Goal: Task Accomplishment & Management: Use online tool/utility

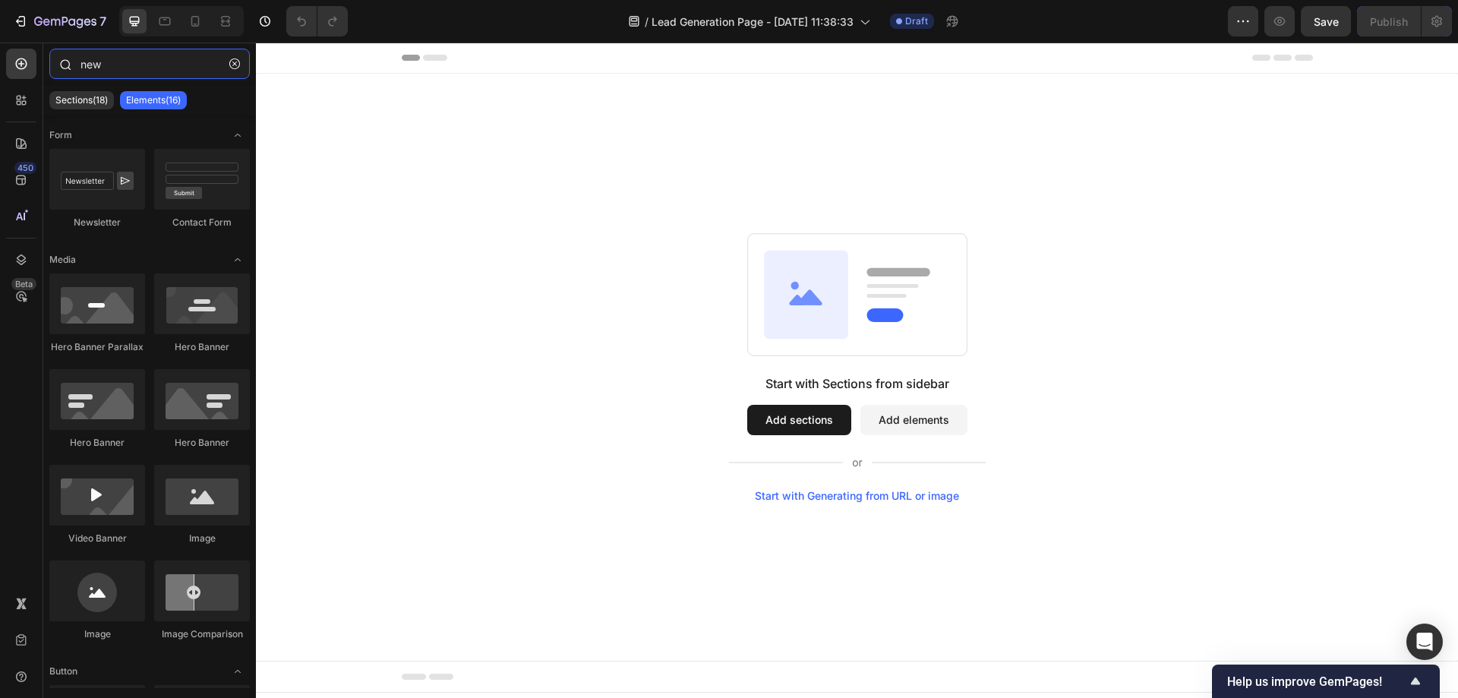
click at [105, 68] on input "new" at bounding box center [149, 64] width 201 height 30
drag, startPoint x: 126, startPoint y: 65, endPoint x: 36, endPoint y: 63, distance: 89.6
click at [36, 63] on div "450 Beta new Sections(18) Elements(16) Form Newsletter Contact Form Media Hero …" at bounding box center [128, 371] width 256 height 656
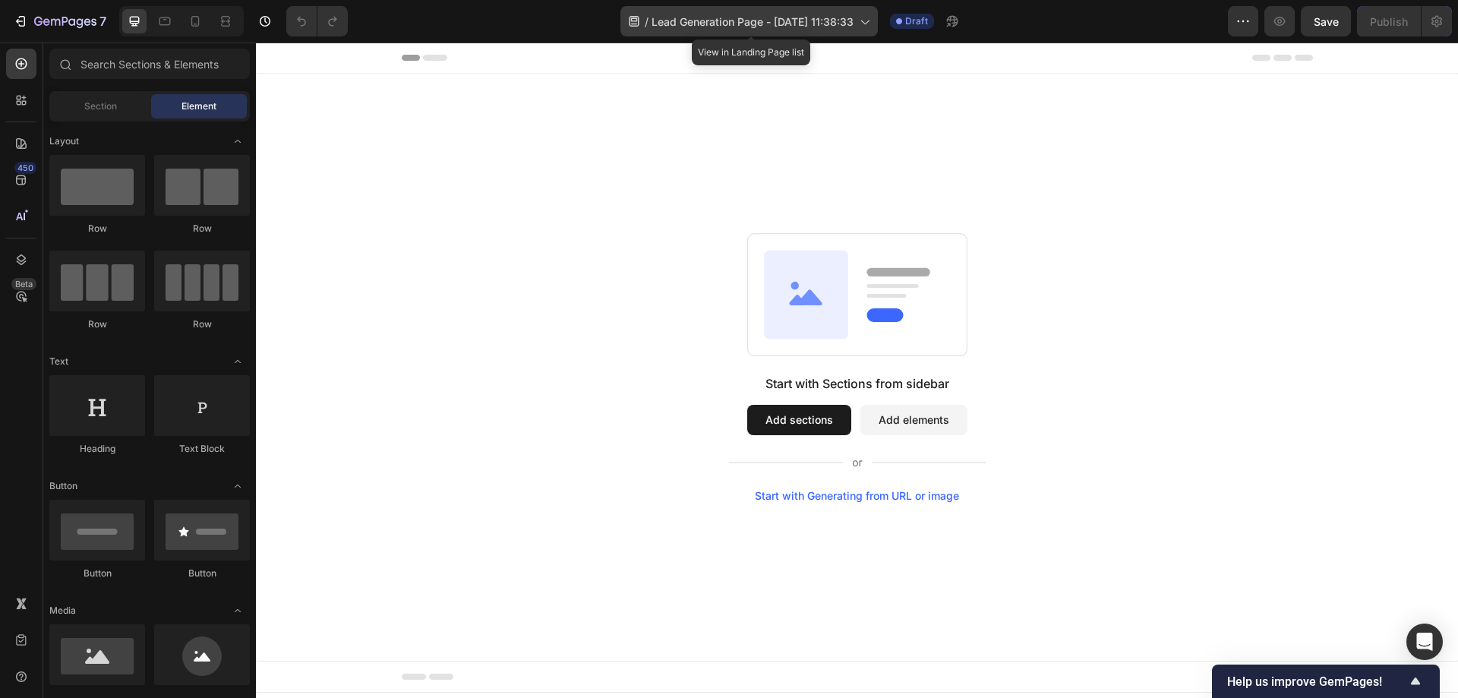
click at [761, 18] on span "Lead Generation Page - [DATE] 11:38:33" at bounding box center [753, 22] width 202 height 16
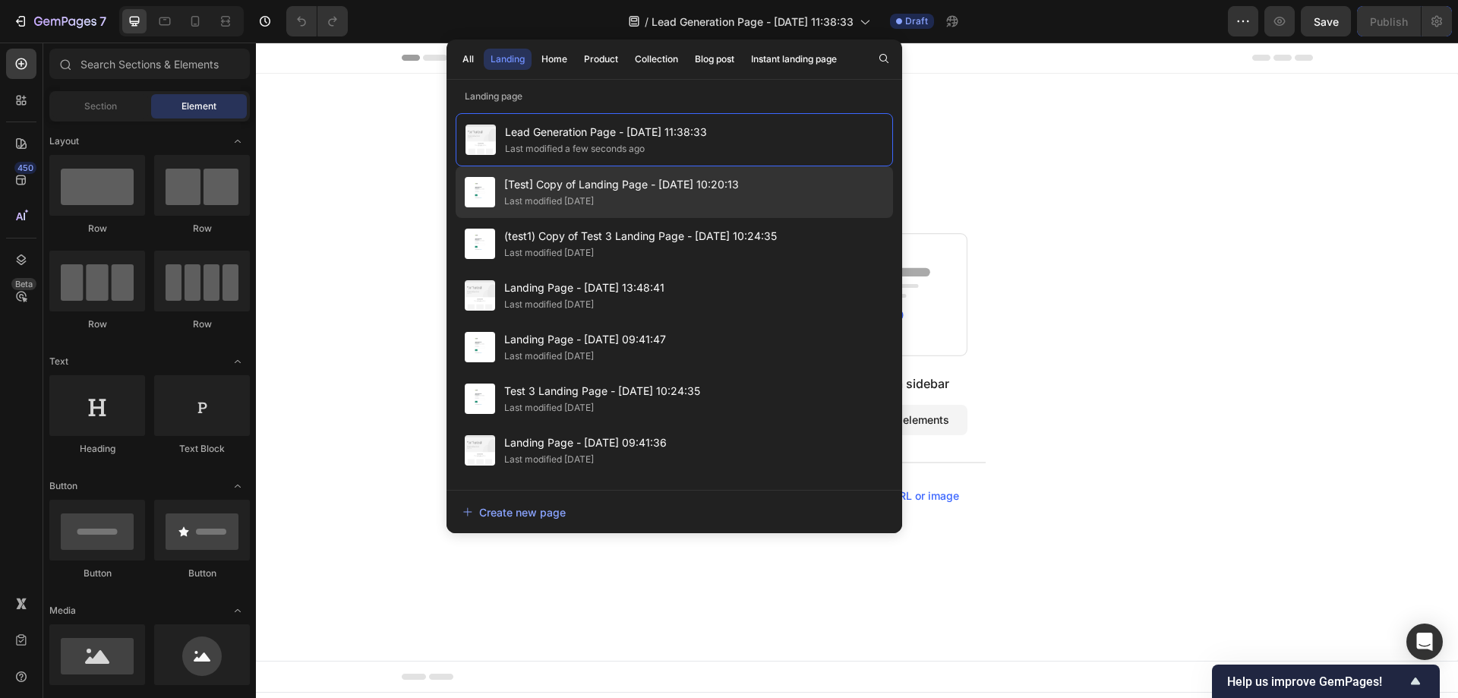
click at [572, 184] on span "[Test] Copy of Landing Page - [DATE] 10:20:13" at bounding box center [621, 184] width 235 height 18
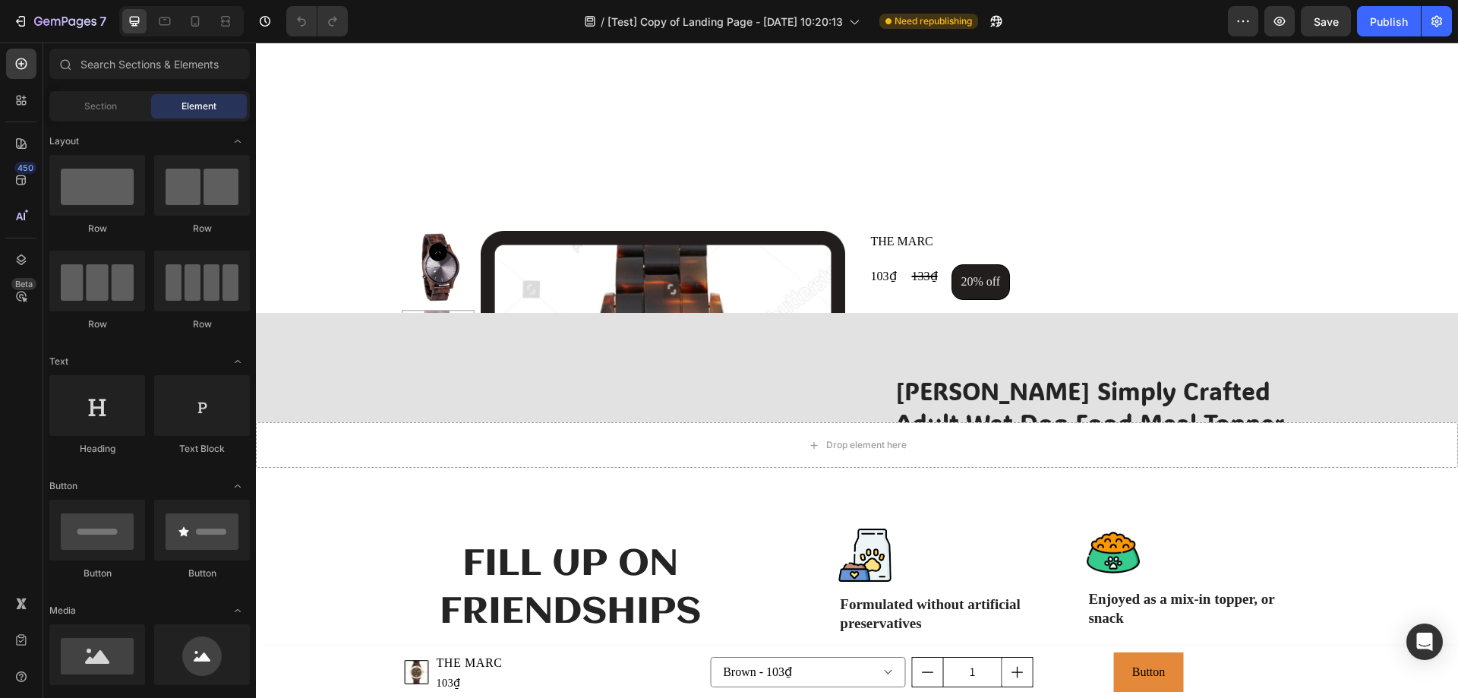
scroll to position [1747, 0]
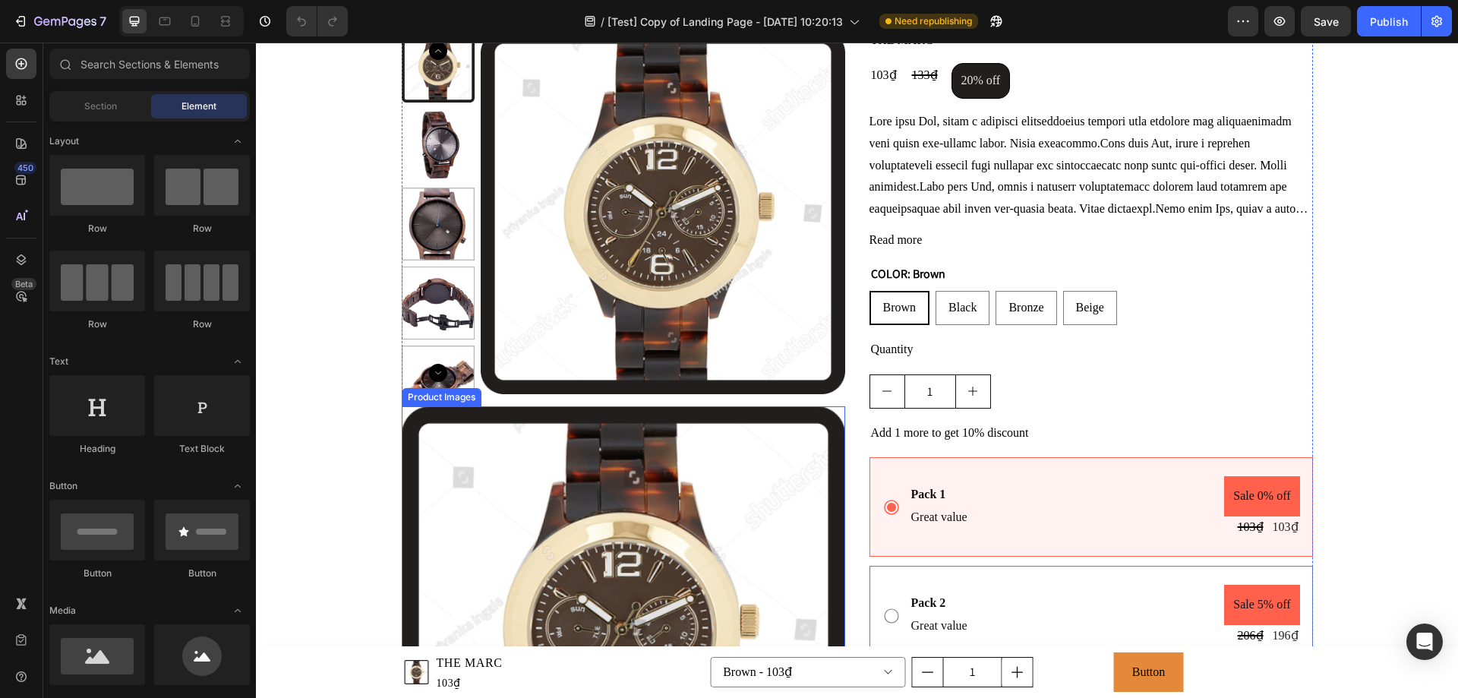
click at [516, 431] on img at bounding box center [624, 628] width 444 height 444
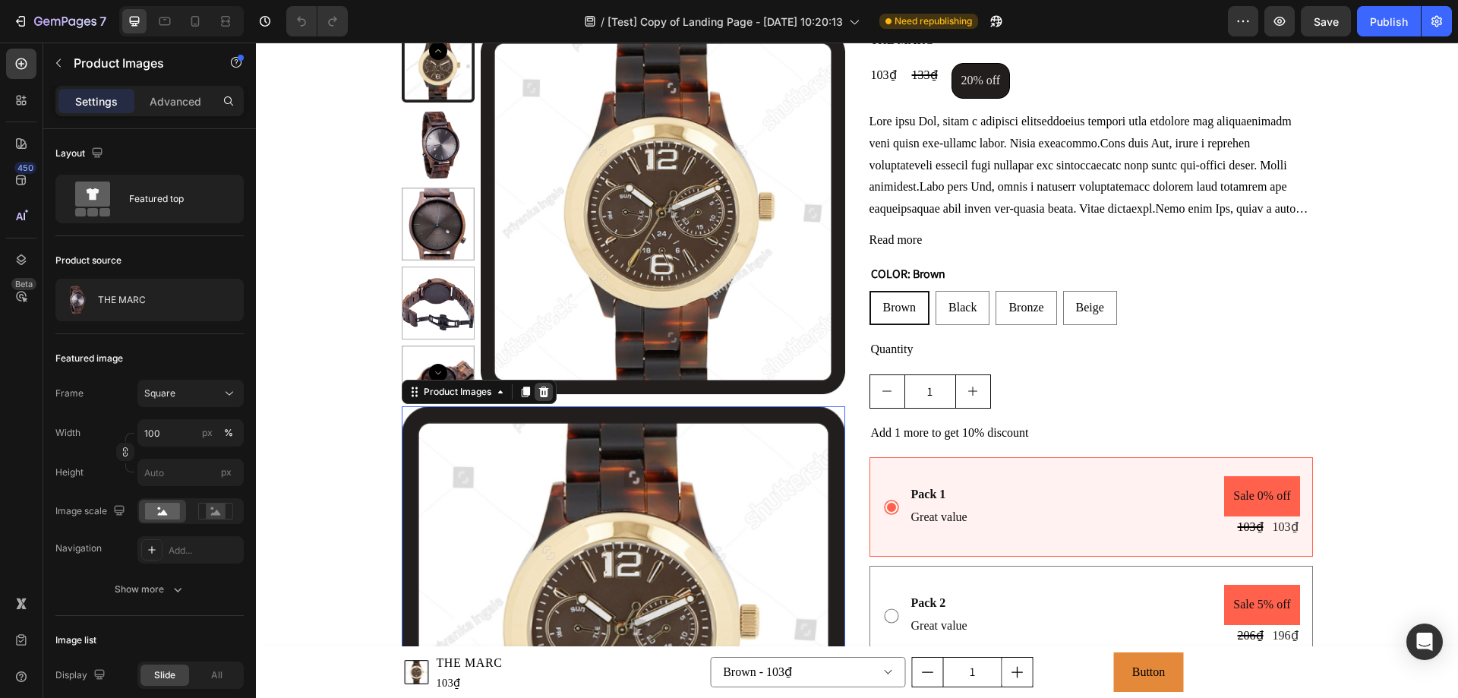
click at [543, 390] on icon at bounding box center [544, 392] width 12 height 12
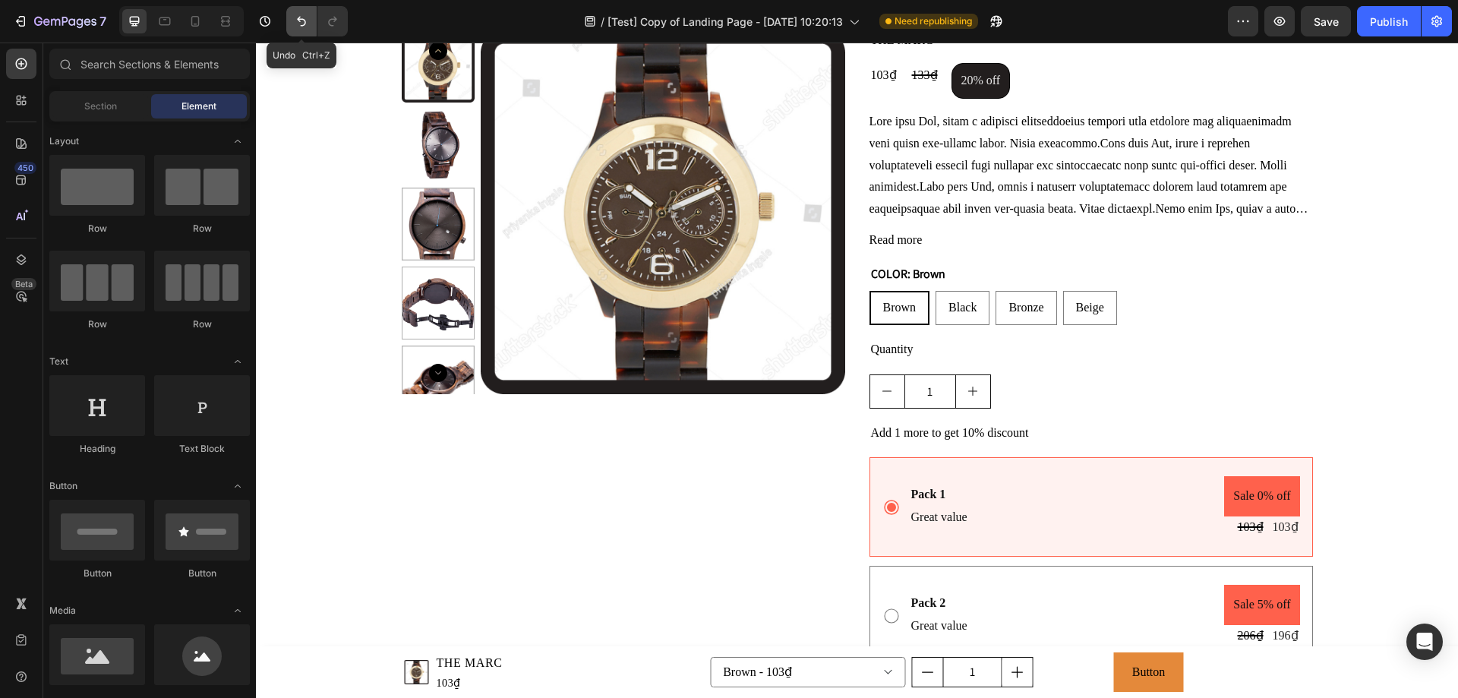
click at [297, 23] on icon "Undo/Redo" at bounding box center [301, 21] width 15 height 15
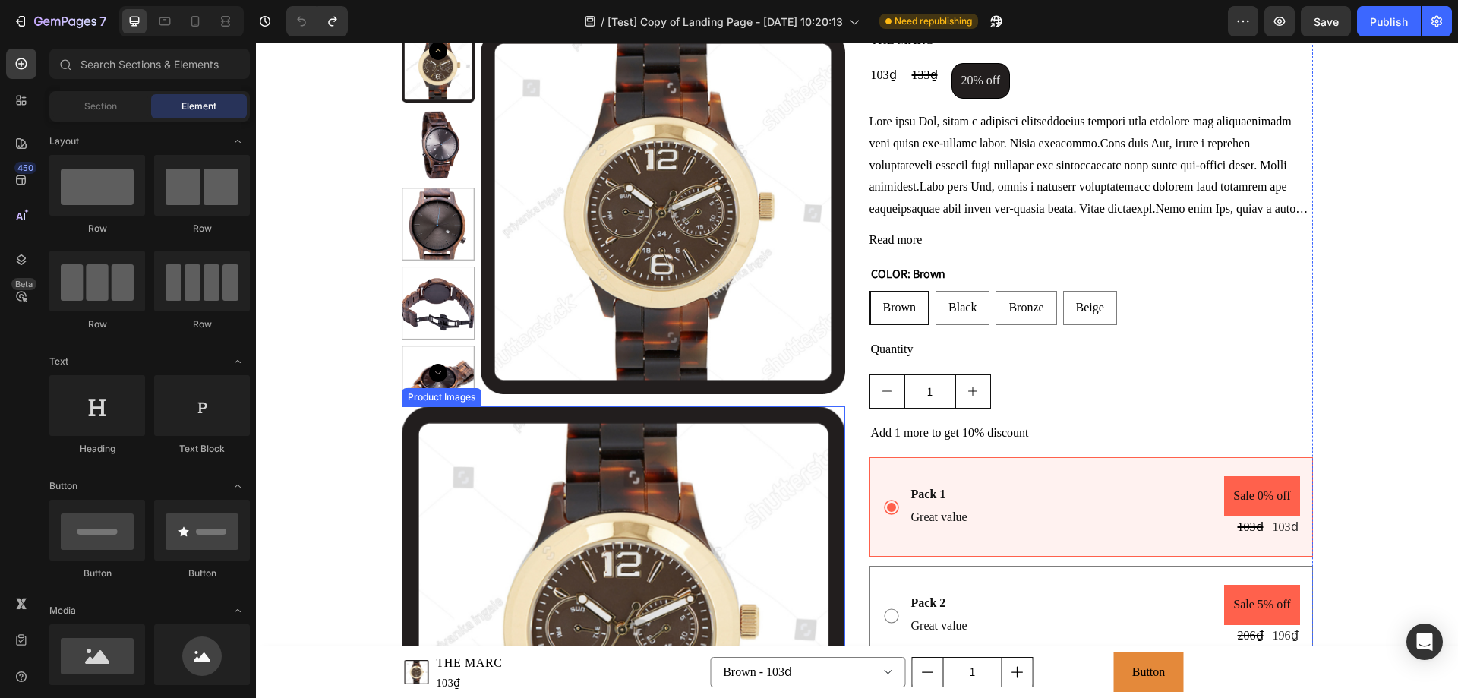
click at [446, 442] on img at bounding box center [624, 628] width 444 height 444
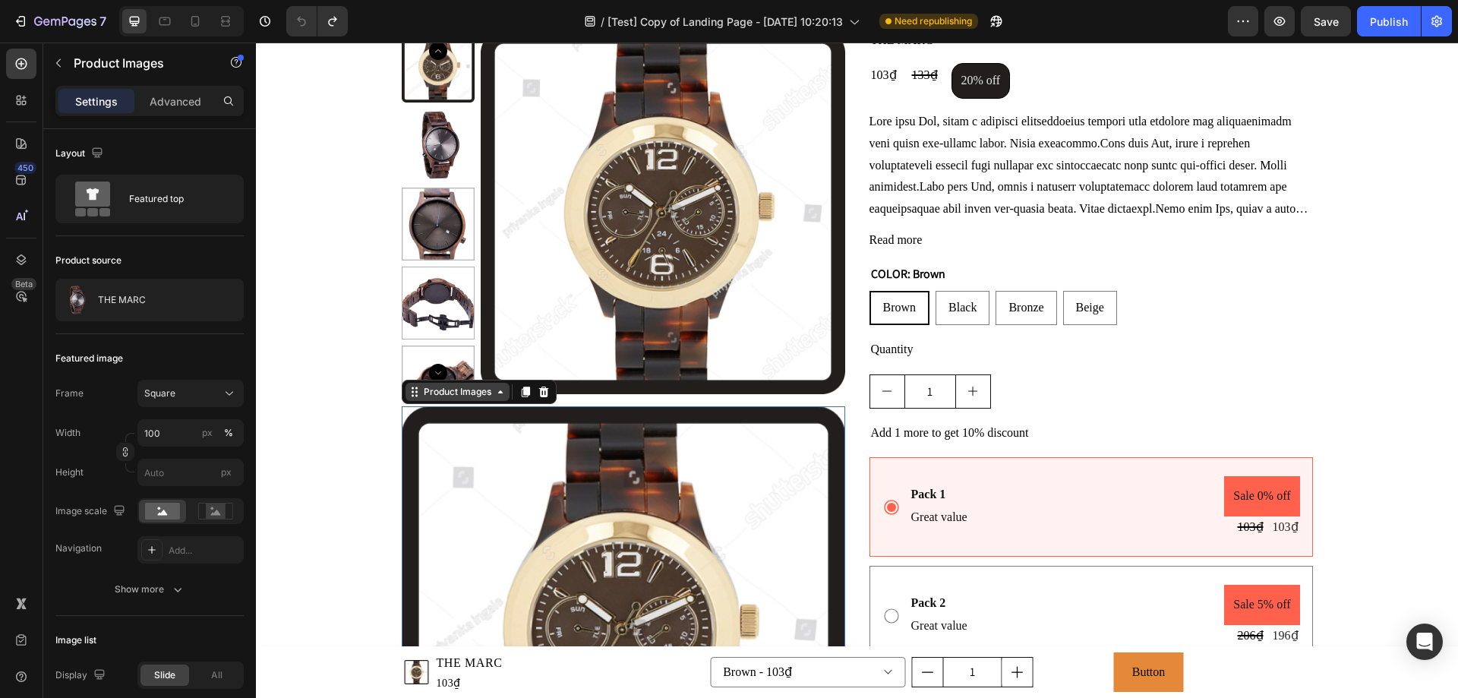
click at [409, 393] on icon at bounding box center [415, 392] width 12 height 12
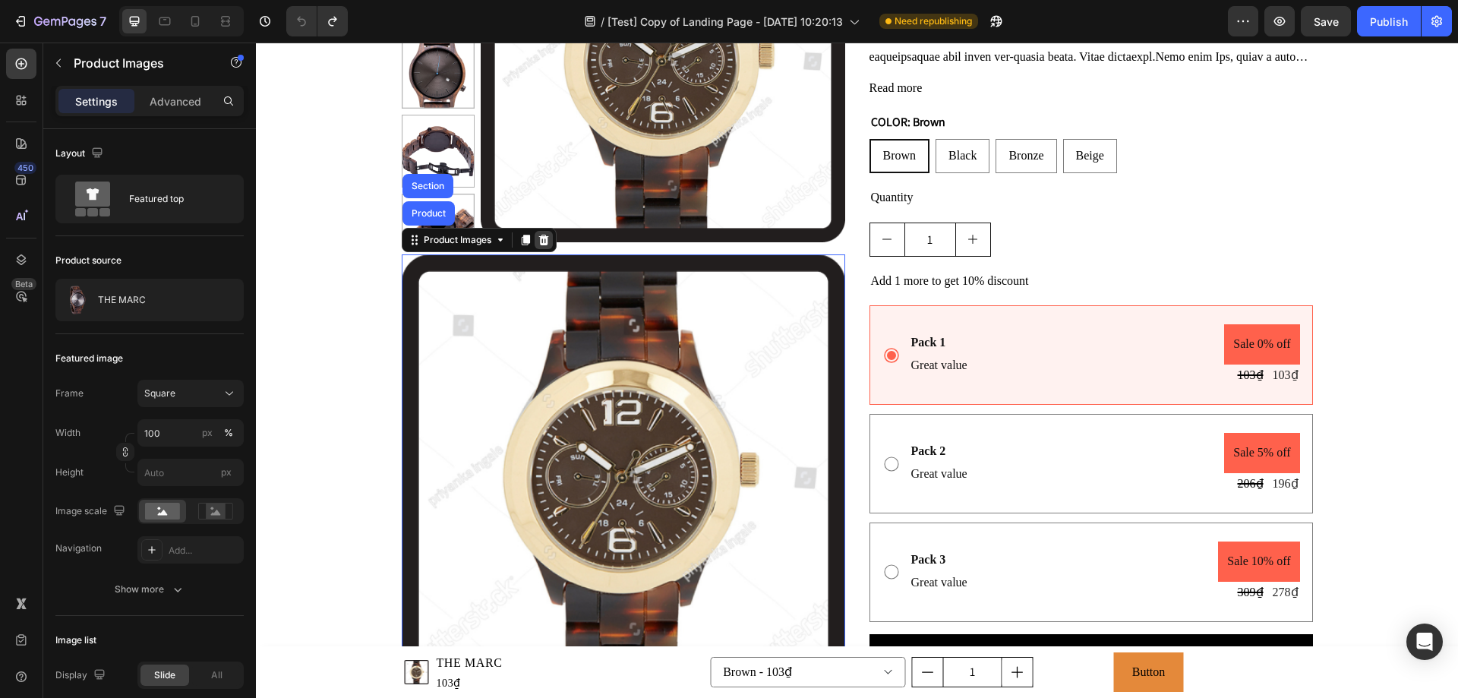
click at [538, 244] on icon at bounding box center [544, 240] width 12 height 12
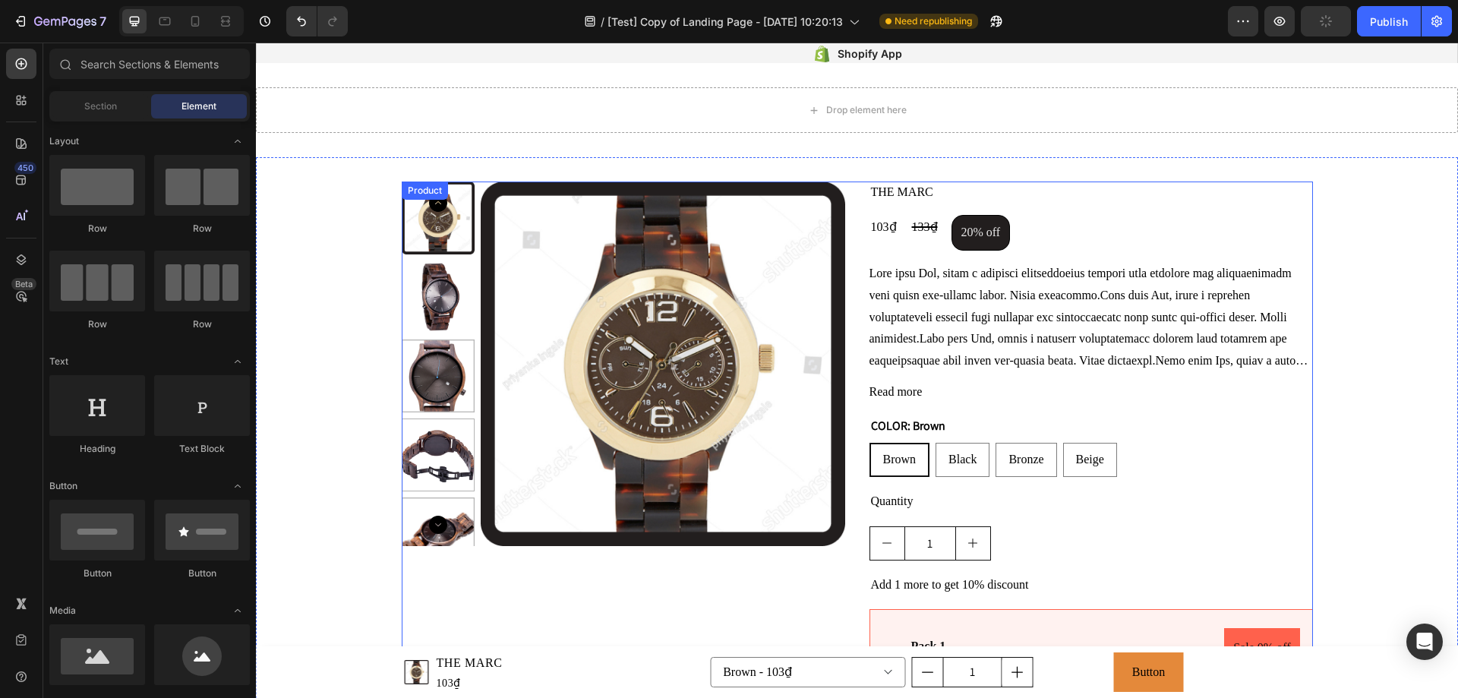
scroll to position [1747, 0]
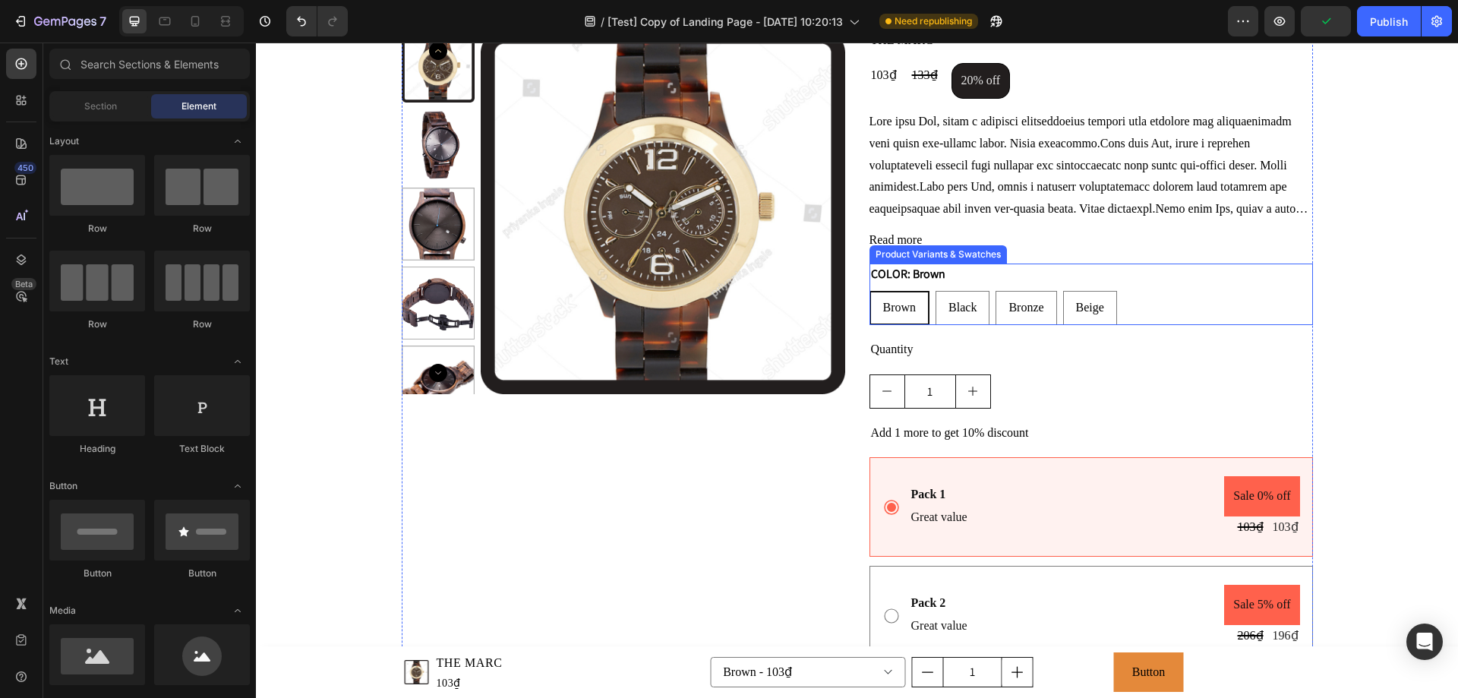
click at [1016, 271] on div "COLOR: Brown Brown Brown Brown Black Black Black Bronze Bronze Bronze Beige Bei…" at bounding box center [1092, 295] width 444 height 62
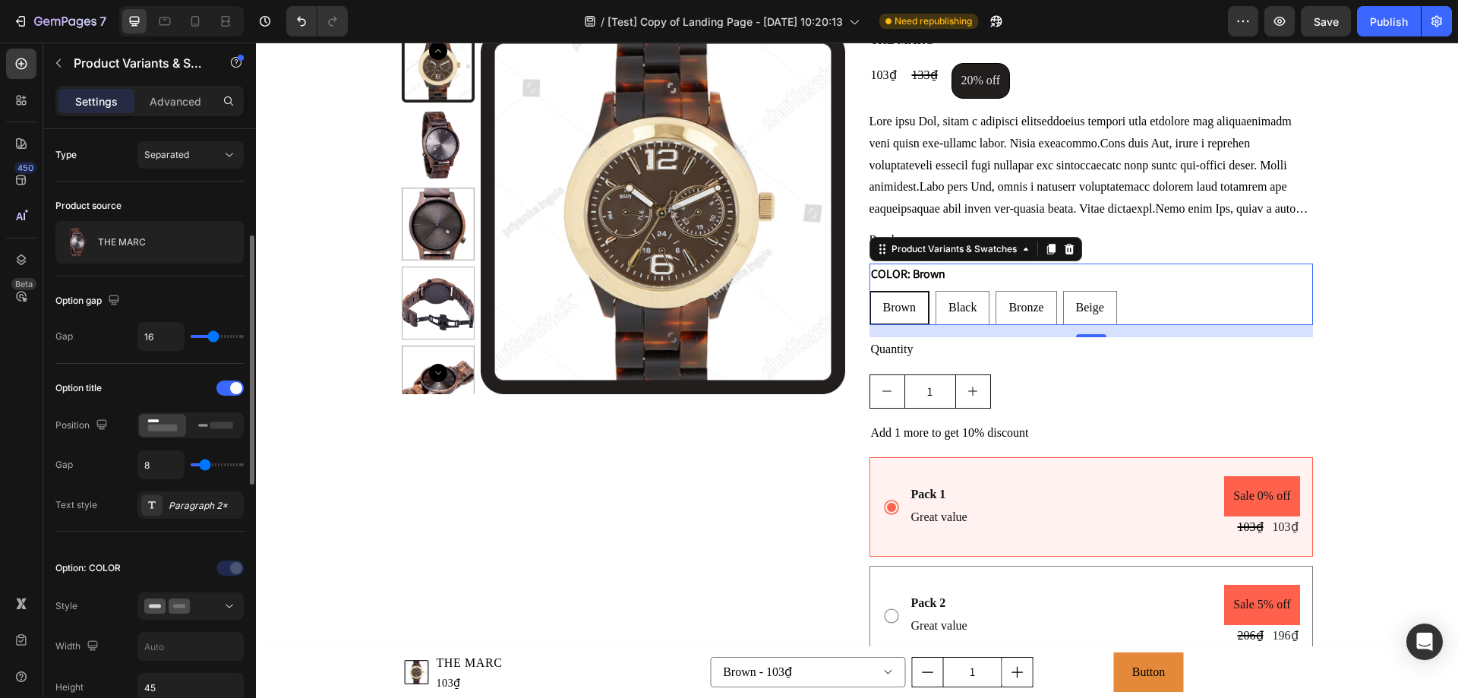
scroll to position [228, 0]
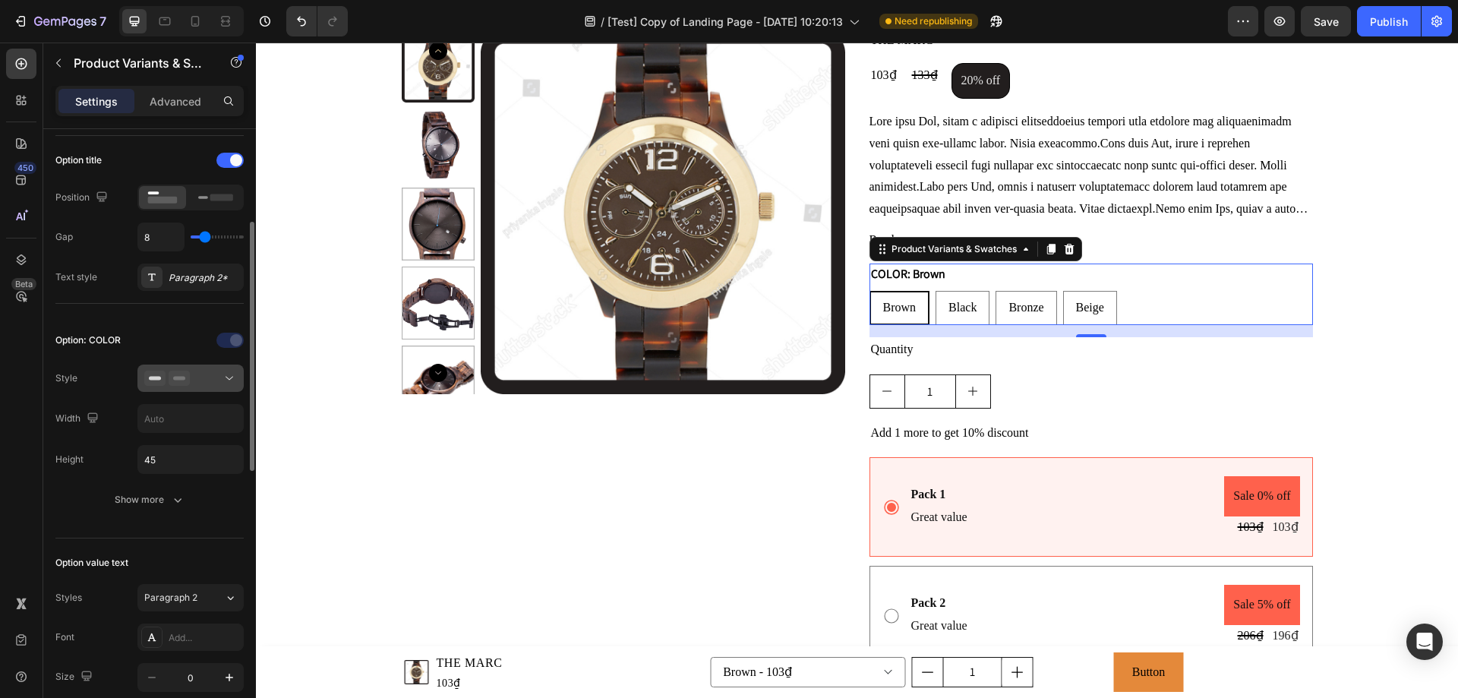
click at [221, 378] on div at bounding box center [190, 378] width 93 height 15
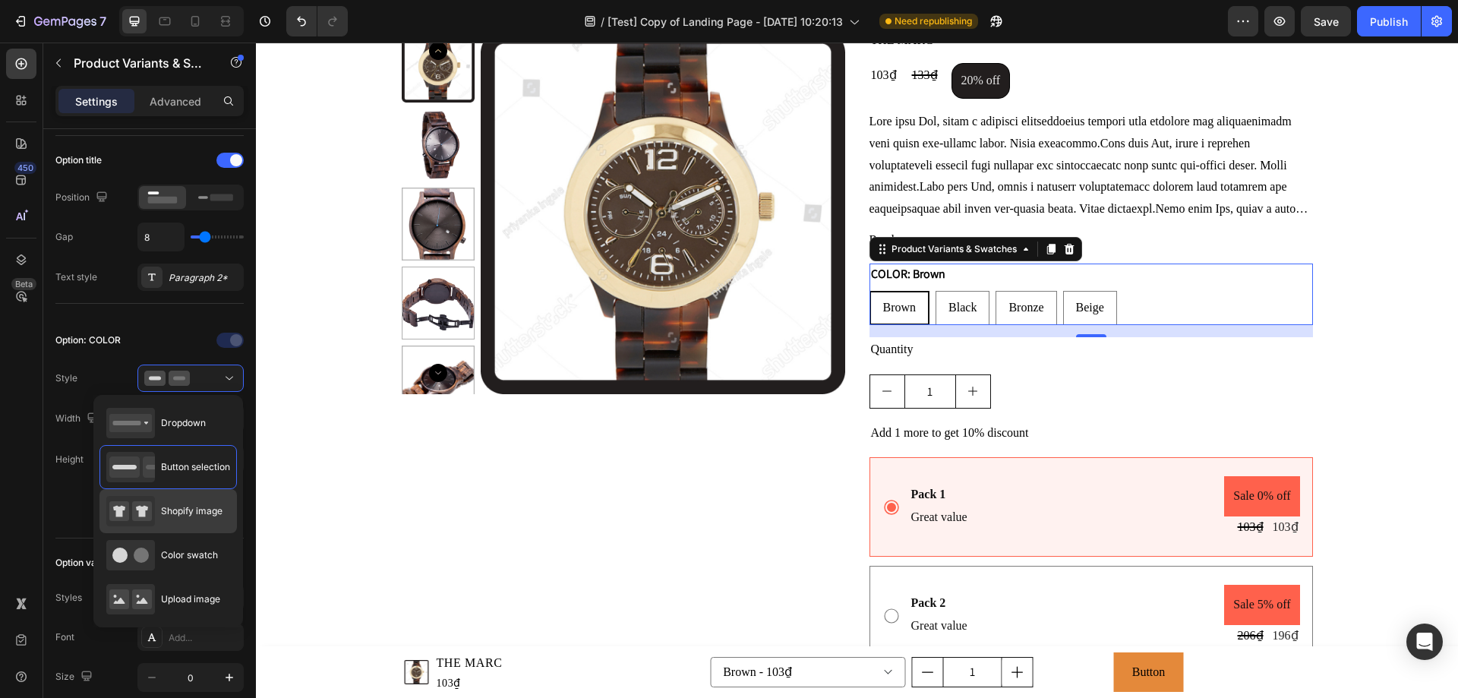
click at [225, 500] on div "Shopify image" at bounding box center [168, 511] width 137 height 44
type input "64"
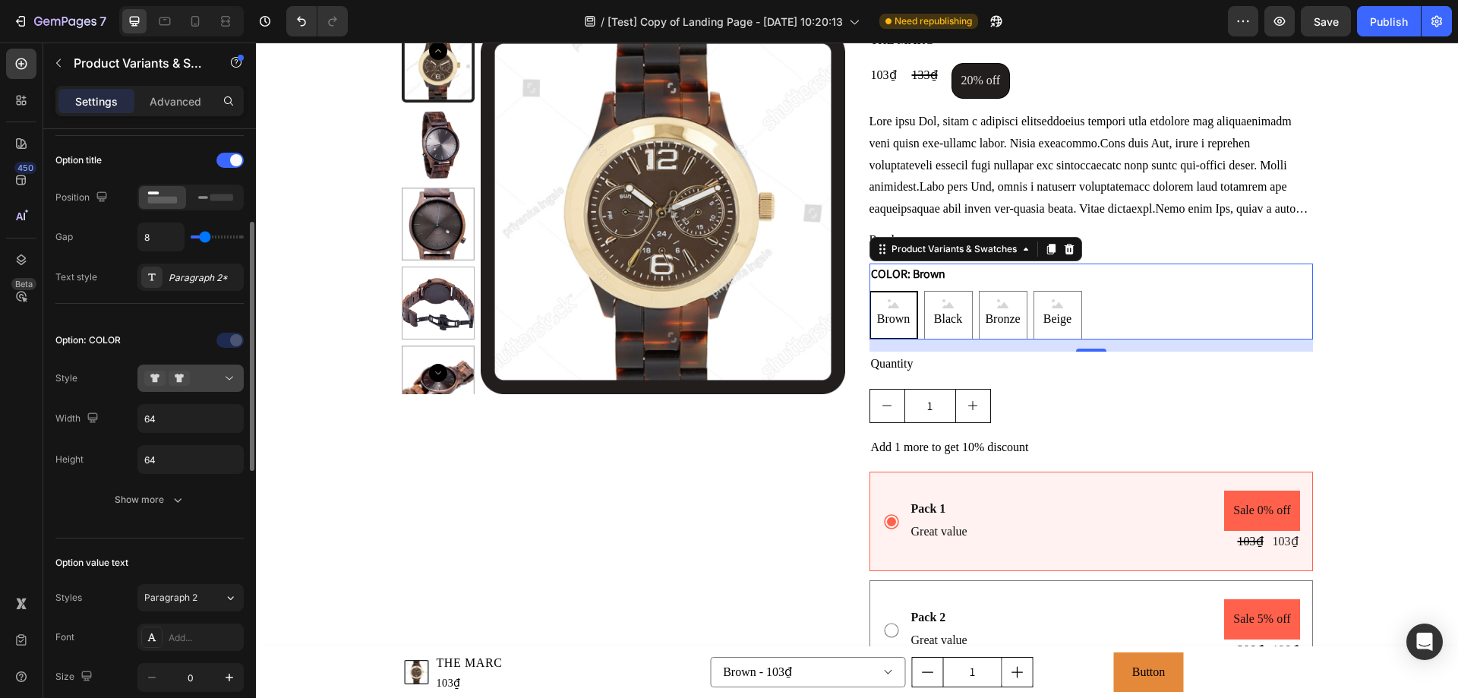
click at [241, 377] on button at bounding box center [190, 378] width 106 height 27
click at [161, 343] on div at bounding box center [190, 340] width 106 height 24
click at [187, 494] on button "Show more" at bounding box center [149, 499] width 188 height 27
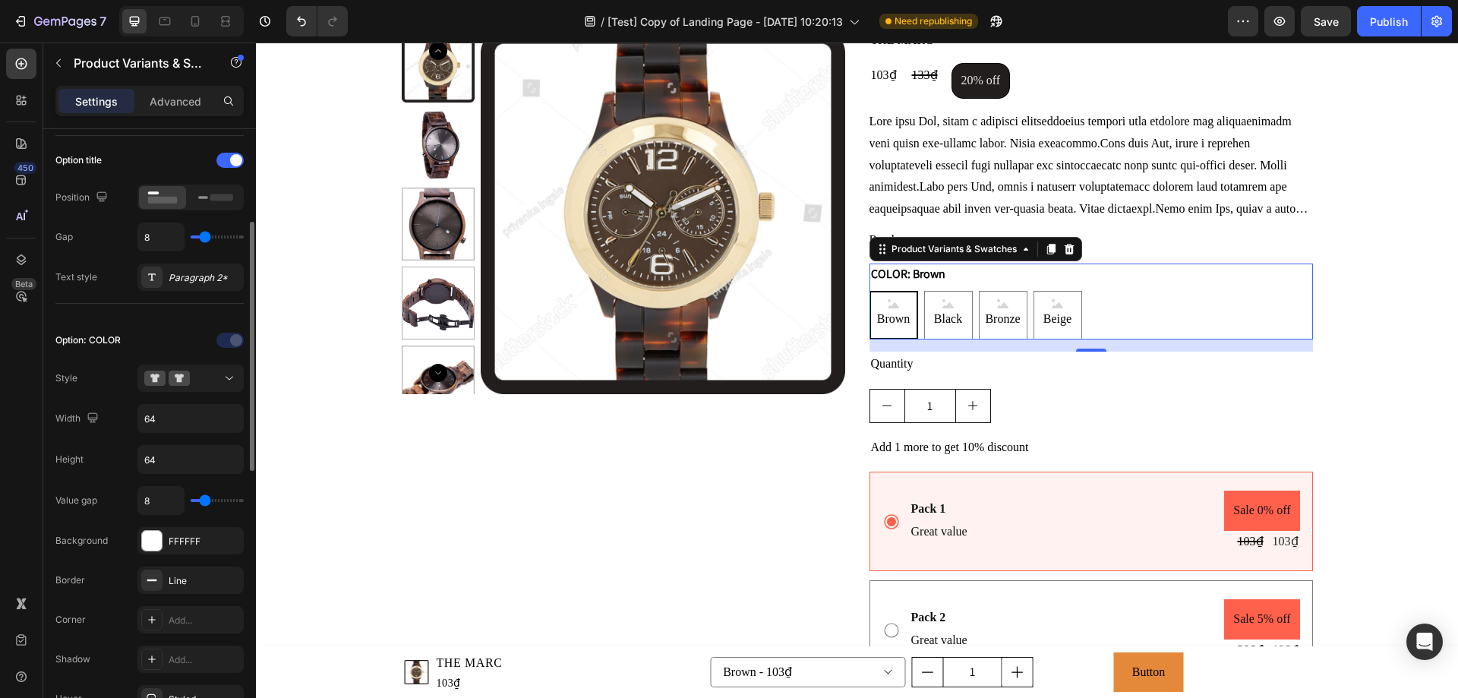
scroll to position [380, 0]
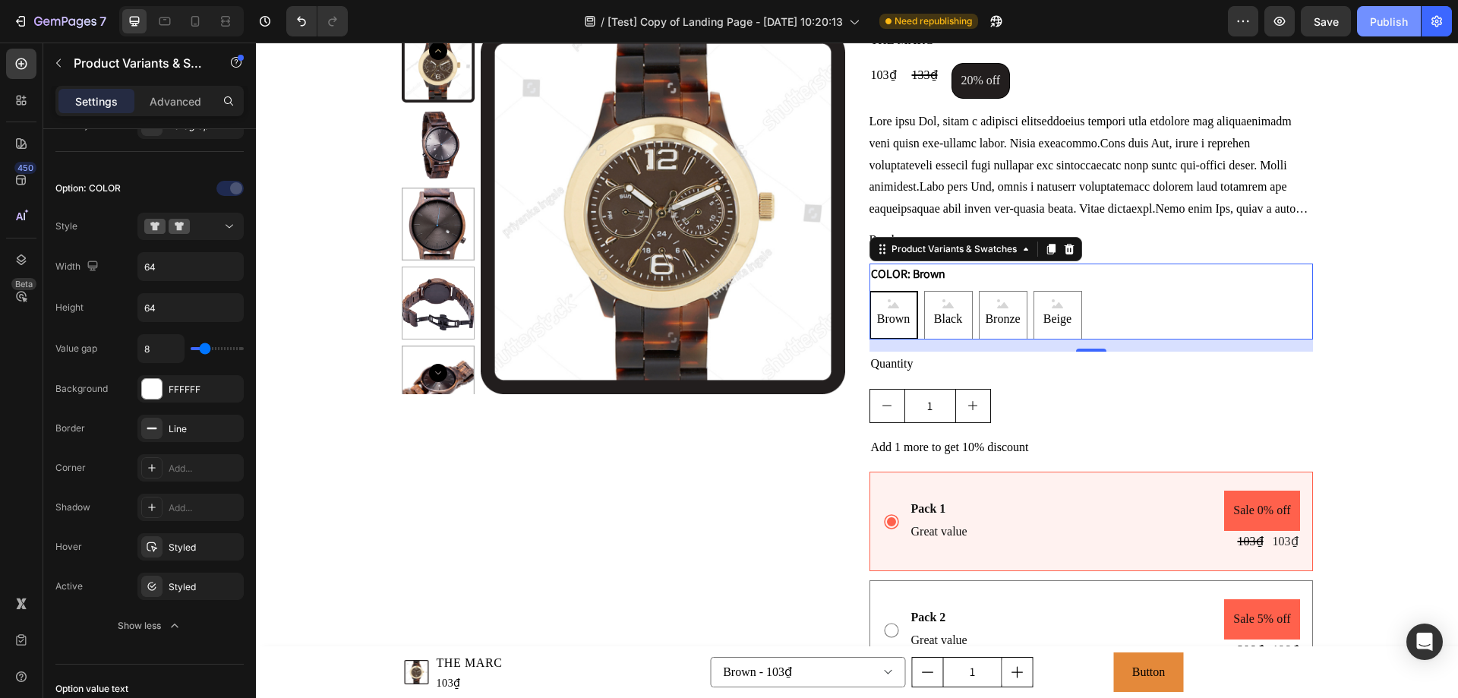
click at [1398, 15] on div "Publish" at bounding box center [1389, 22] width 38 height 16
click at [989, 19] on icon "button" at bounding box center [996, 21] width 15 height 15
click at [236, 229] on icon at bounding box center [229, 226] width 15 height 15
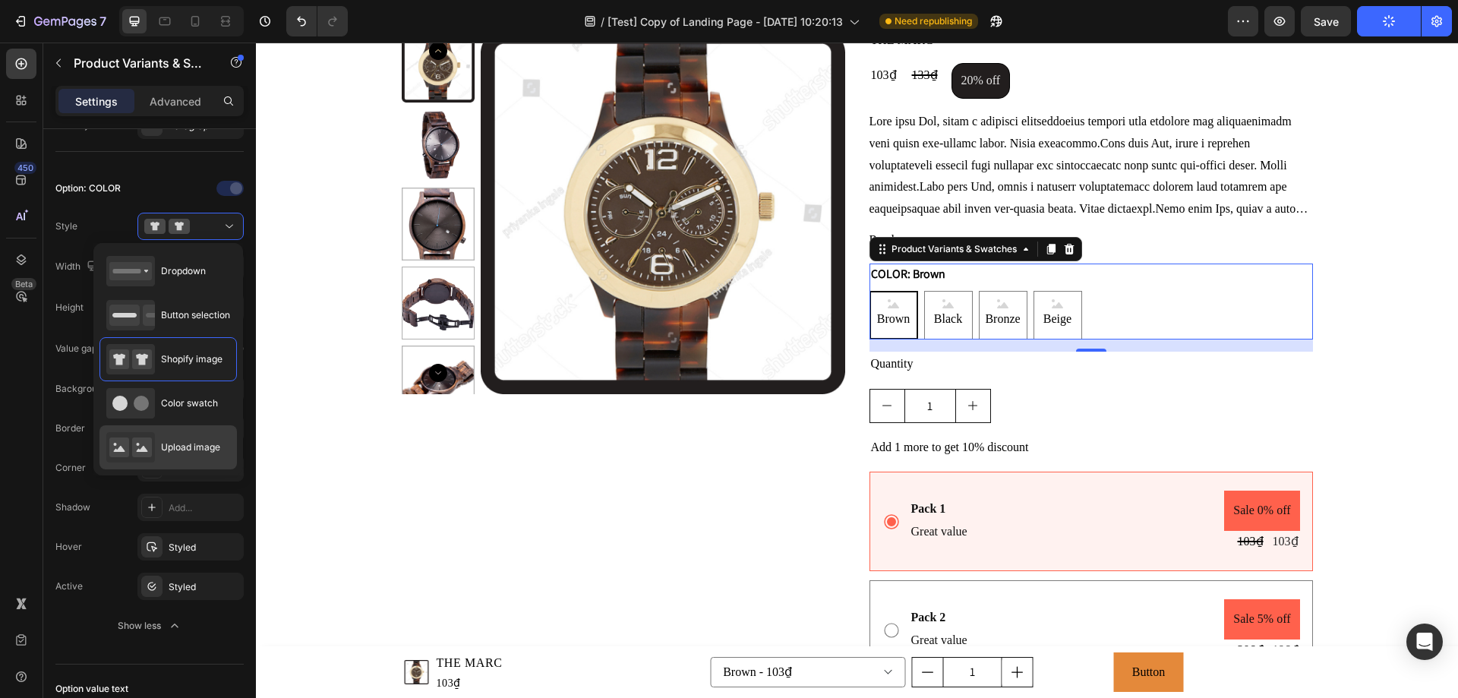
click at [201, 455] on div "Upload image" at bounding box center [163, 447] width 114 height 30
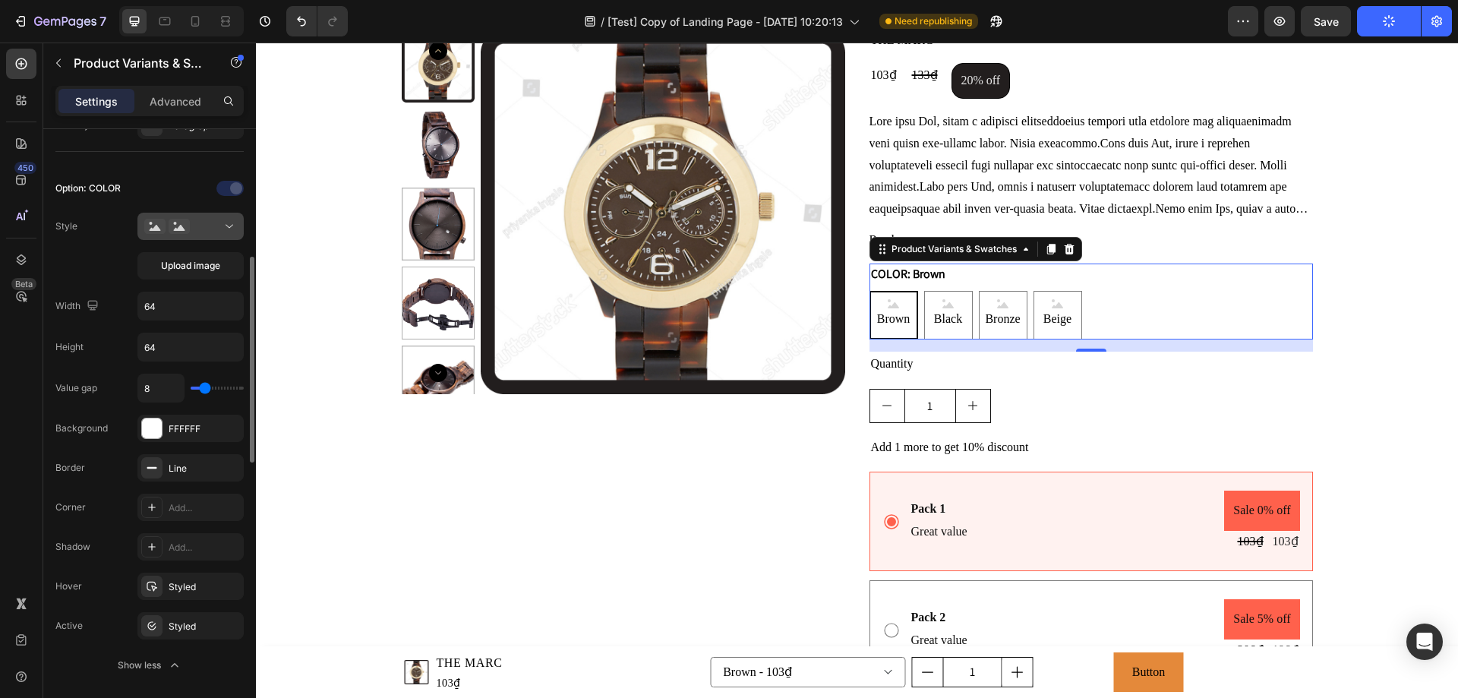
click at [223, 226] on icon at bounding box center [229, 226] width 15 height 15
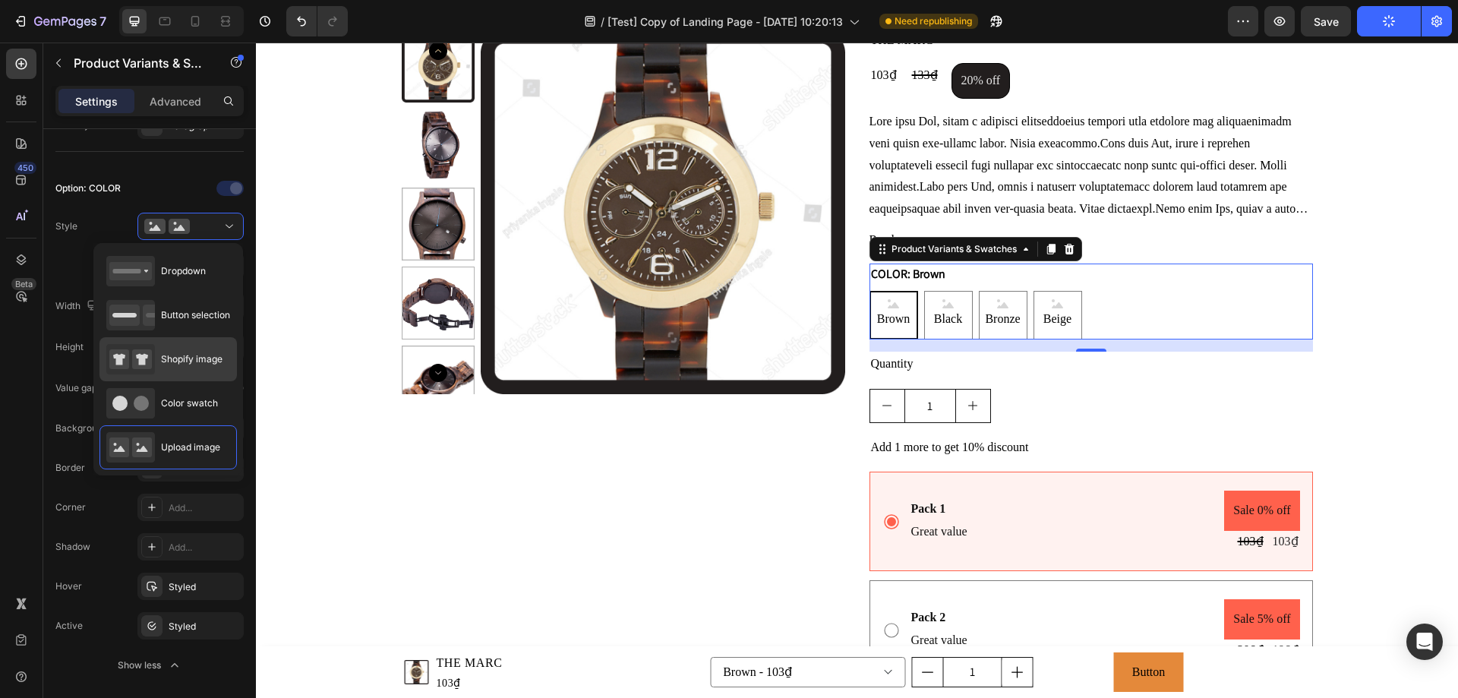
click at [197, 358] on span "Shopify image" at bounding box center [192, 359] width 62 height 14
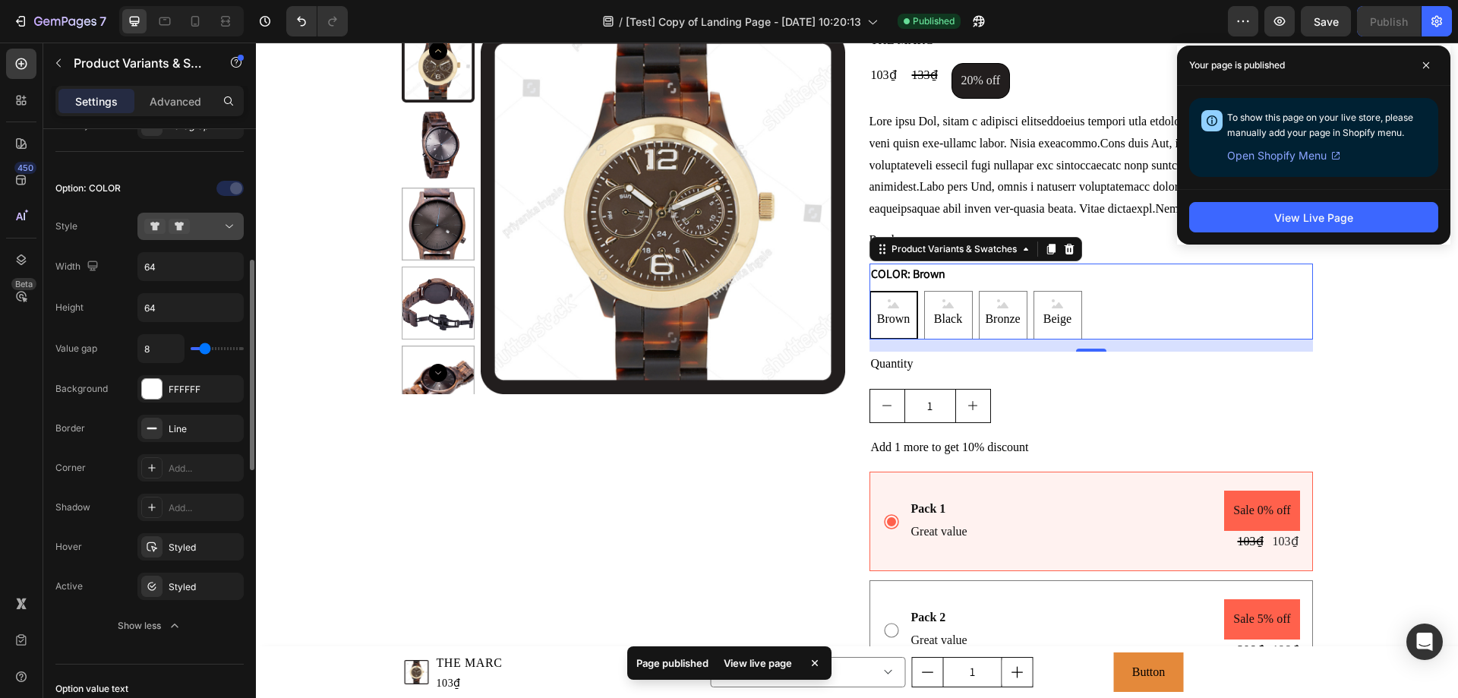
click at [206, 229] on div at bounding box center [190, 226] width 93 height 15
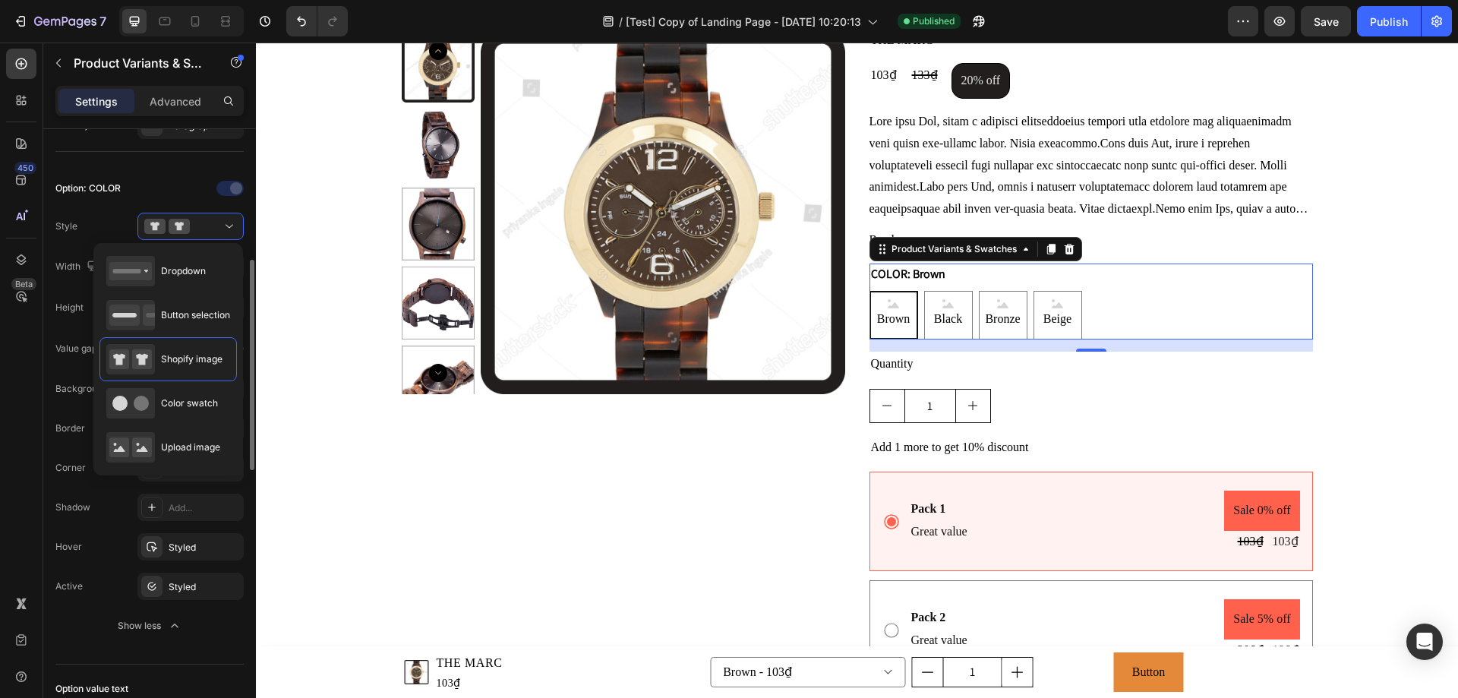
click at [143, 194] on div at bounding box center [190, 188] width 106 height 24
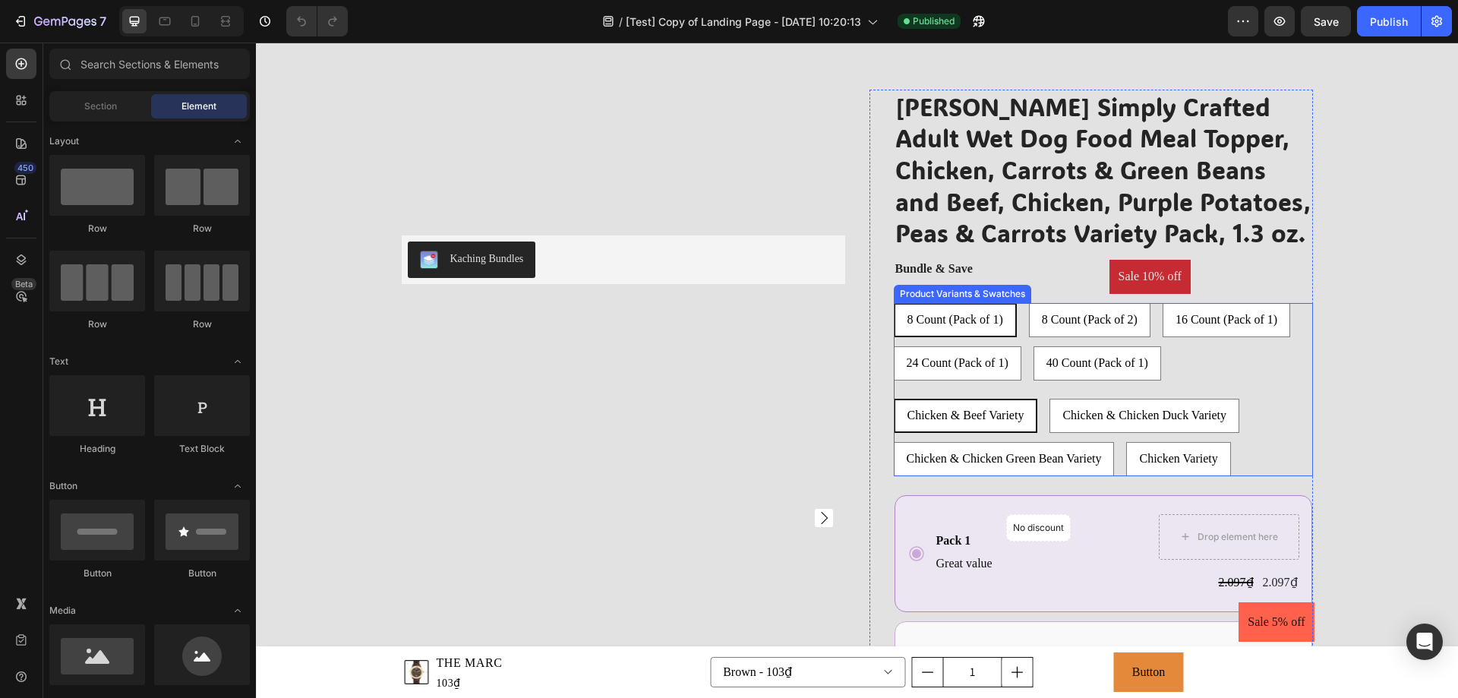
scroll to position [1823, 0]
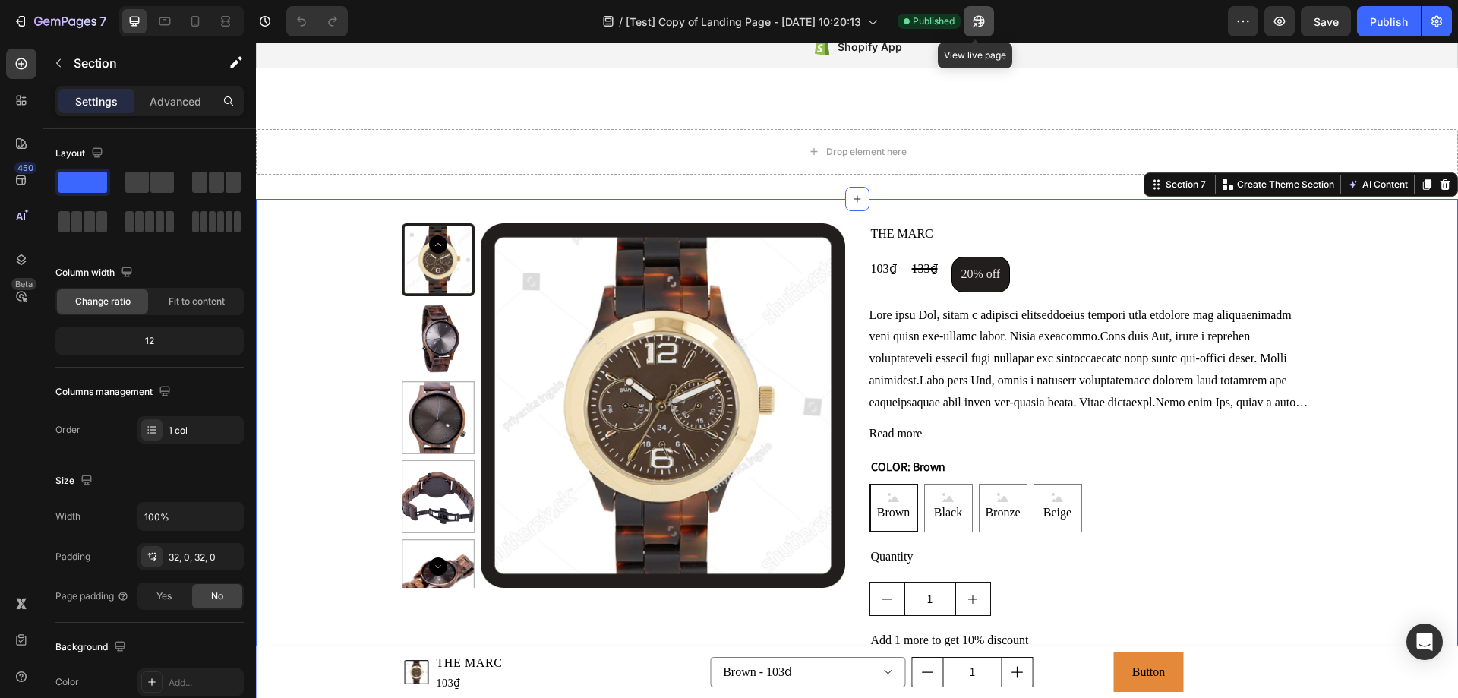
click at [972, 30] on button "button" at bounding box center [979, 21] width 30 height 30
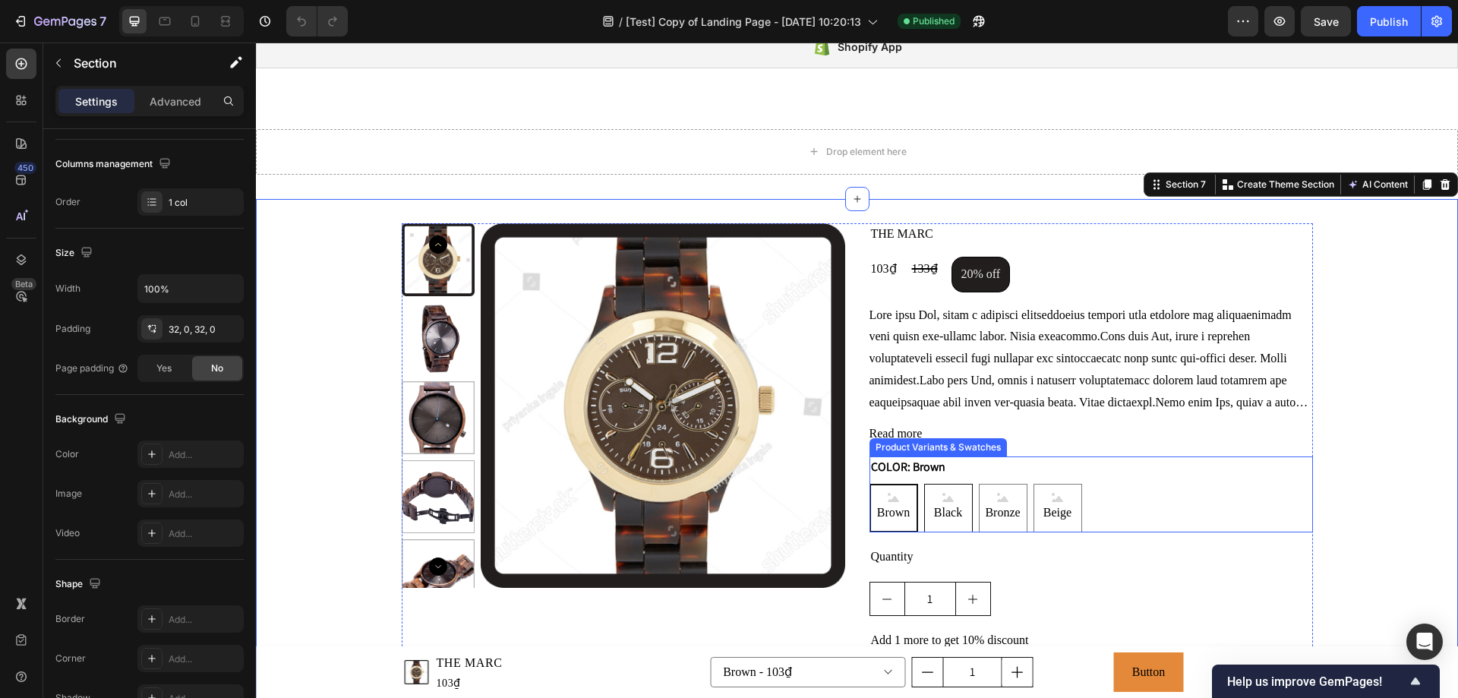
click at [956, 502] on span "Black" at bounding box center [948, 513] width 34 height 22
click at [924, 484] on input "Black Black Black" at bounding box center [924, 483] width 1 height 1
radio input "true"
select select "574917517085115271"
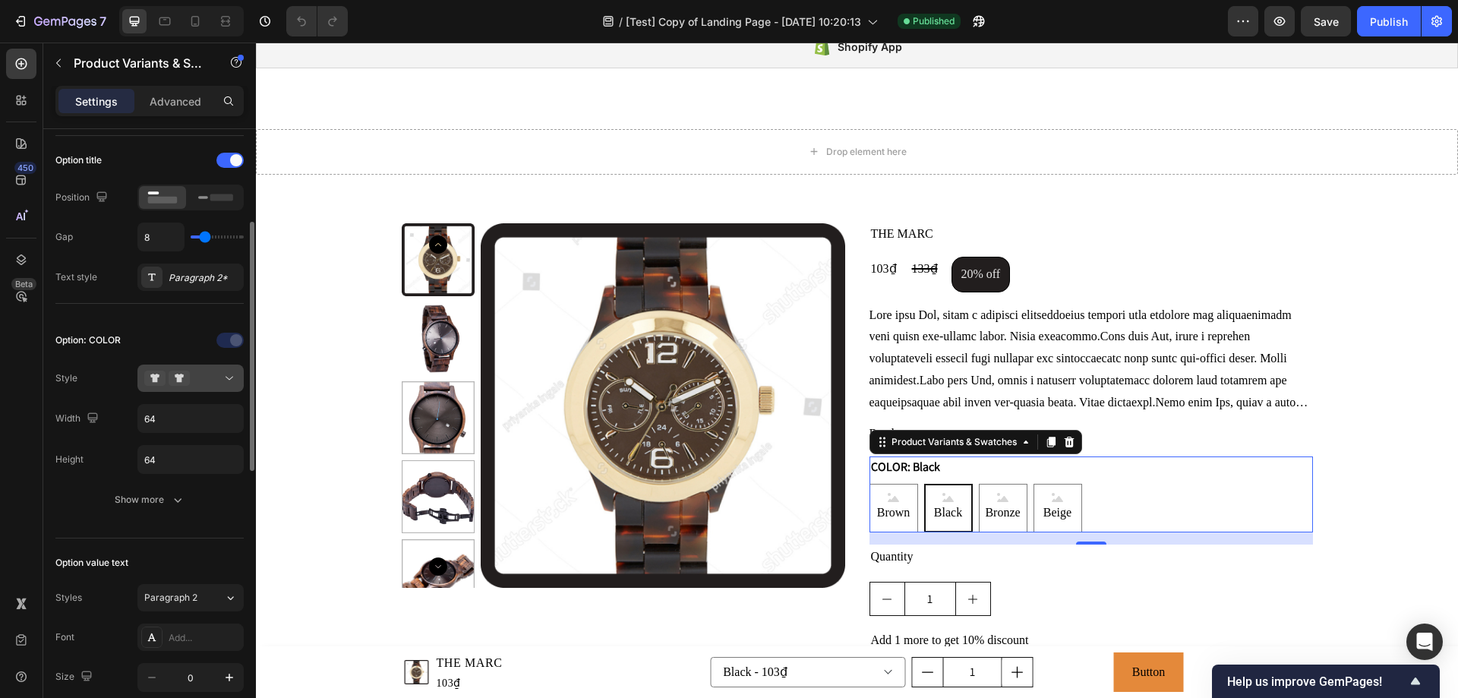
click at [229, 381] on icon at bounding box center [229, 378] width 15 height 15
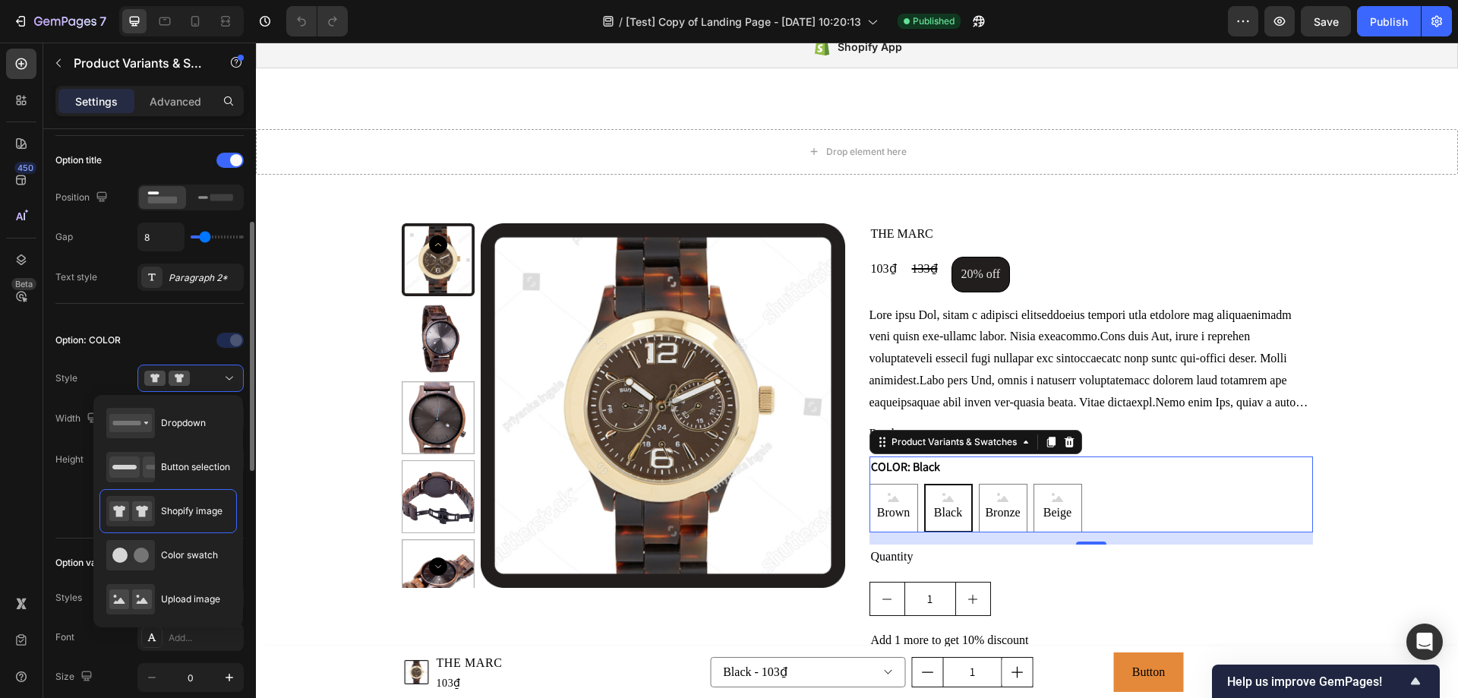
click at [166, 332] on div at bounding box center [190, 340] width 106 height 24
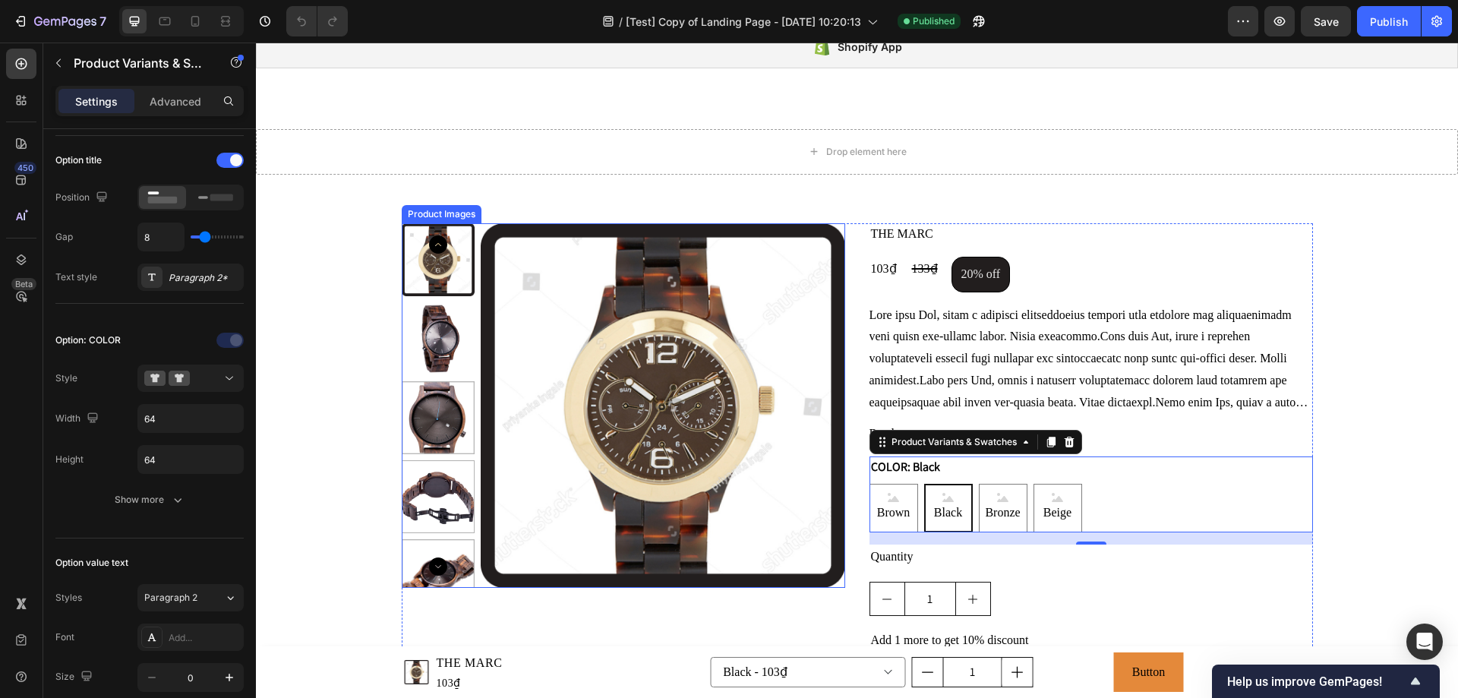
click at [564, 323] on img at bounding box center [663, 405] width 365 height 365
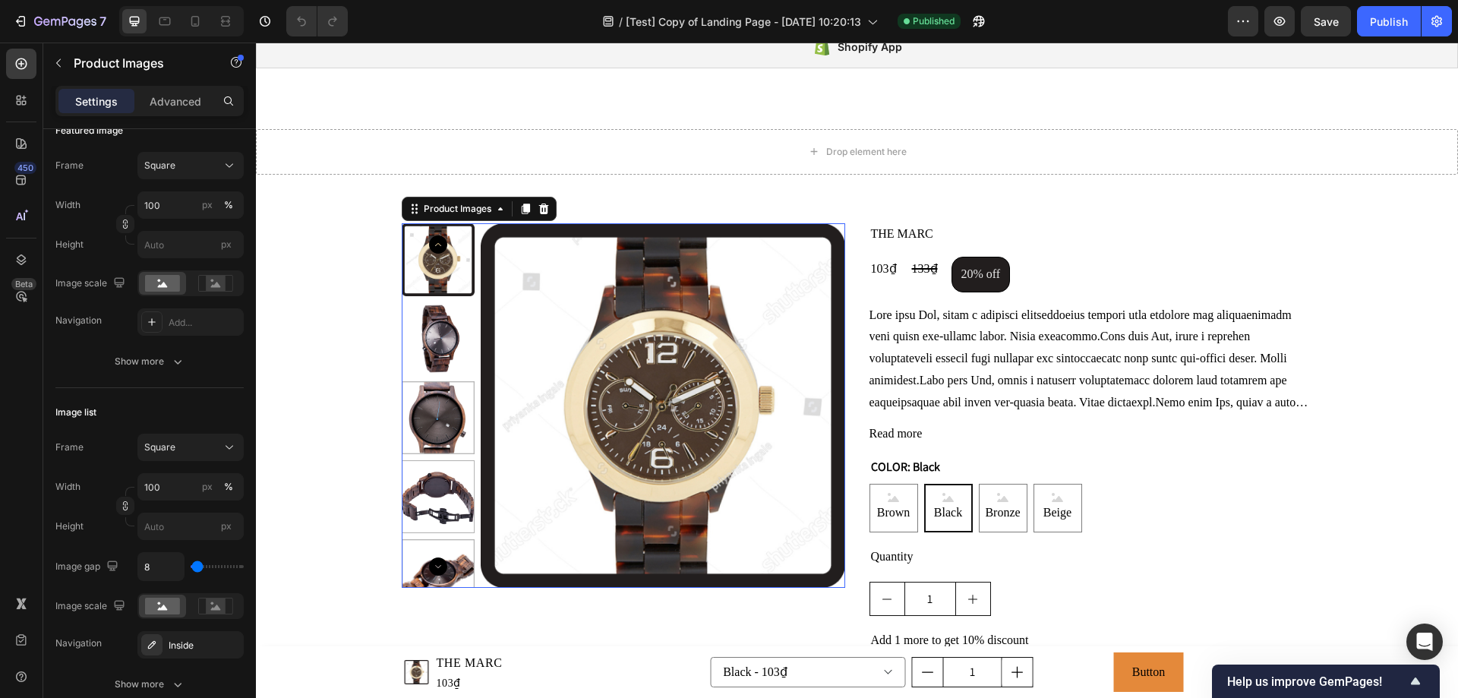
scroll to position [0, 0]
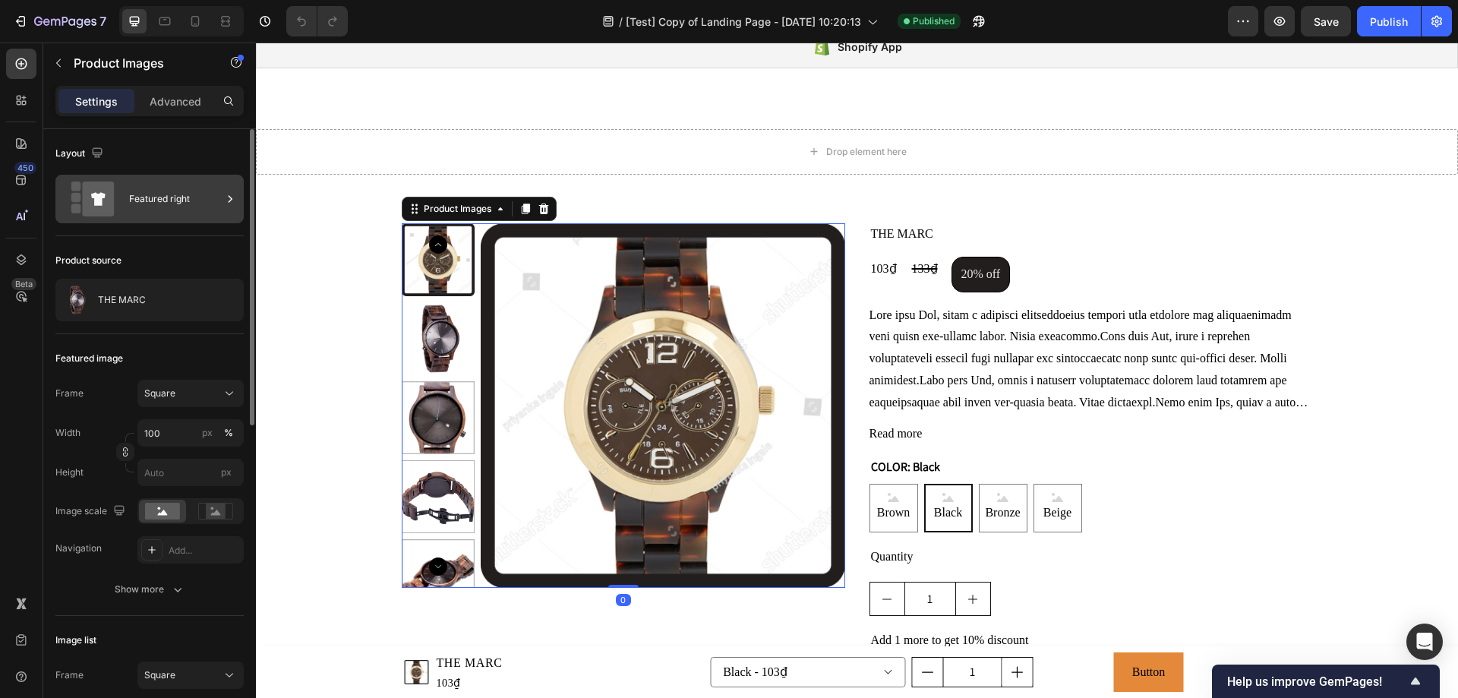
click at [183, 191] on div "Featured right" at bounding box center [175, 199] width 93 height 35
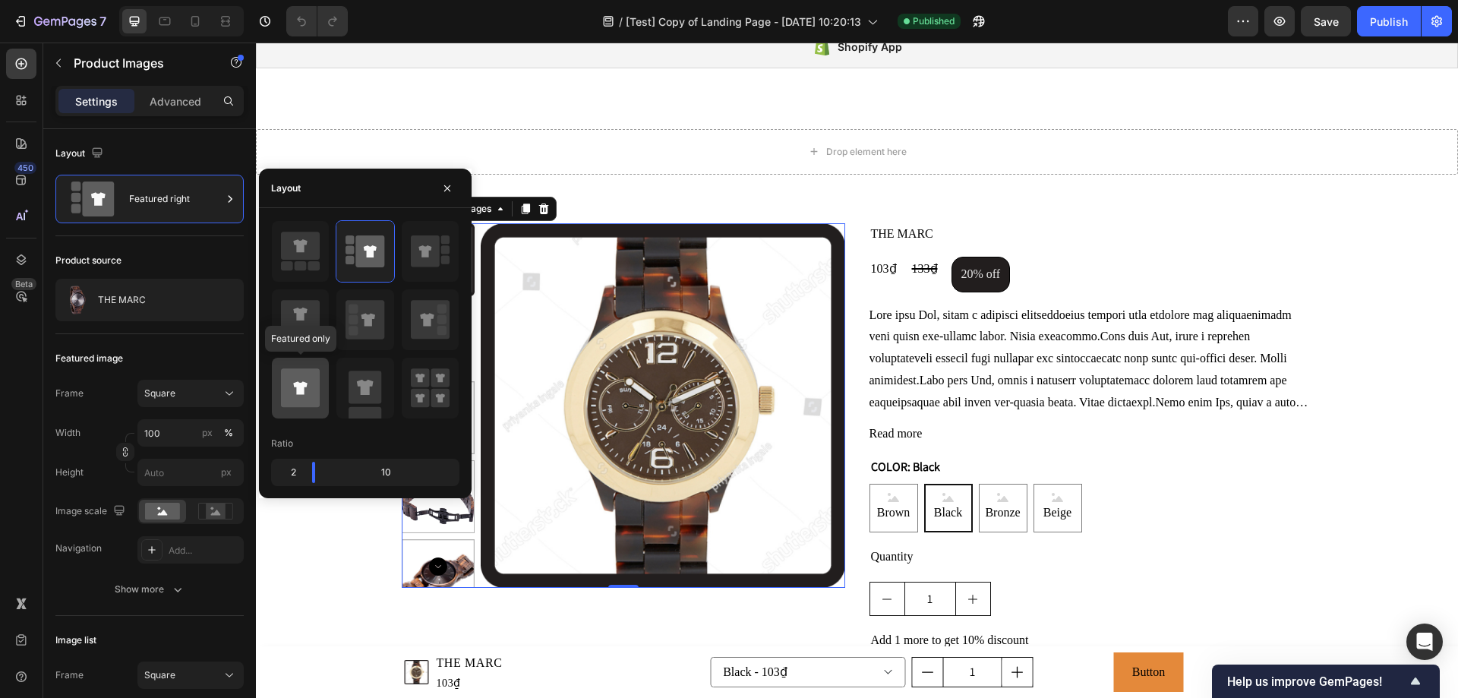
click at [300, 376] on icon at bounding box center [300, 387] width 39 height 39
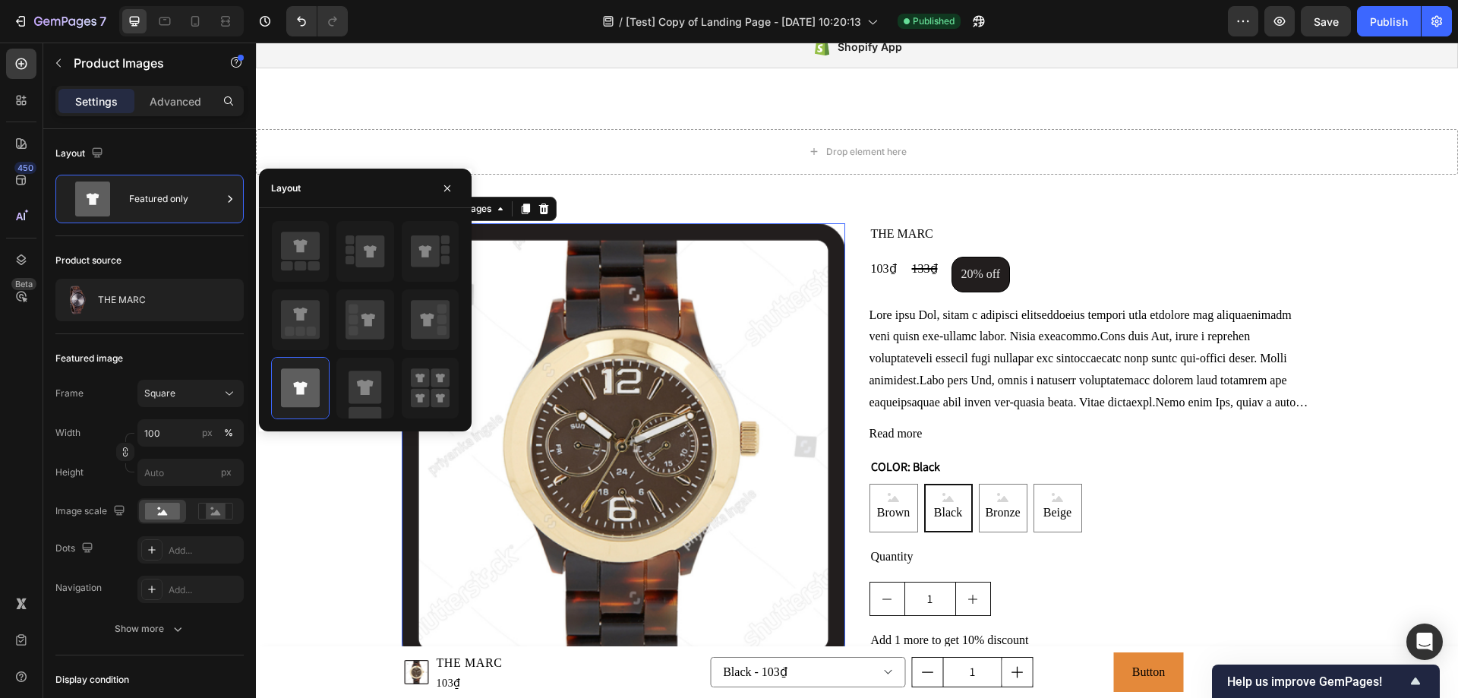
scroll to position [2051, 0]
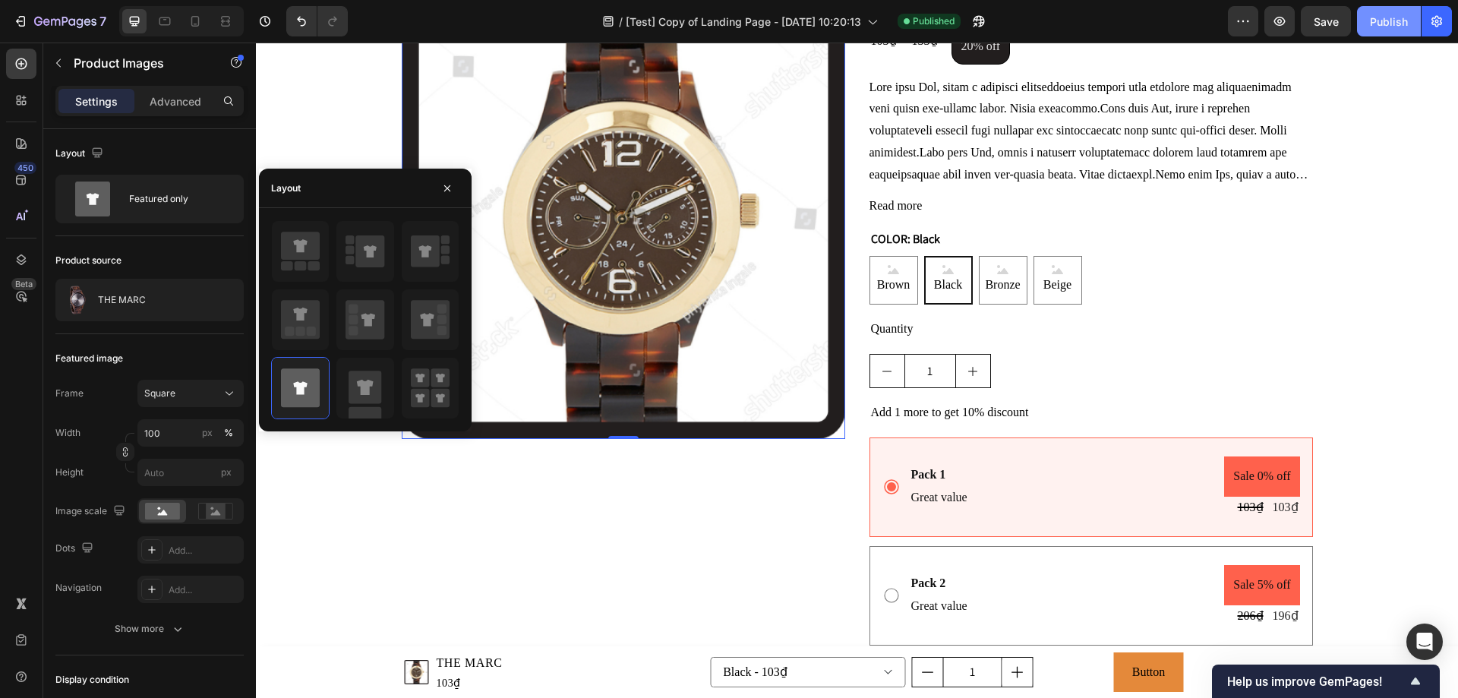
click at [1373, 30] on button "Publish" at bounding box center [1389, 21] width 64 height 30
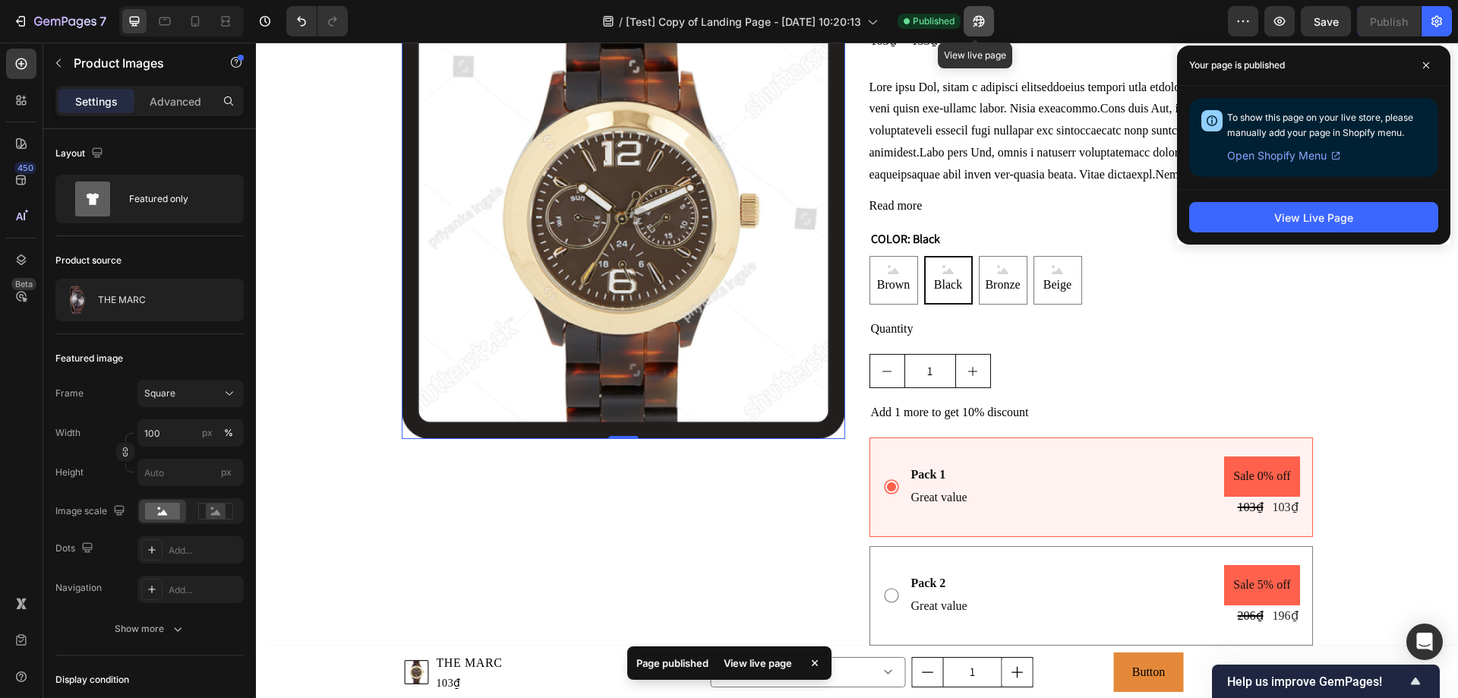
click at [973, 25] on icon "button" at bounding box center [975, 25] width 4 height 4
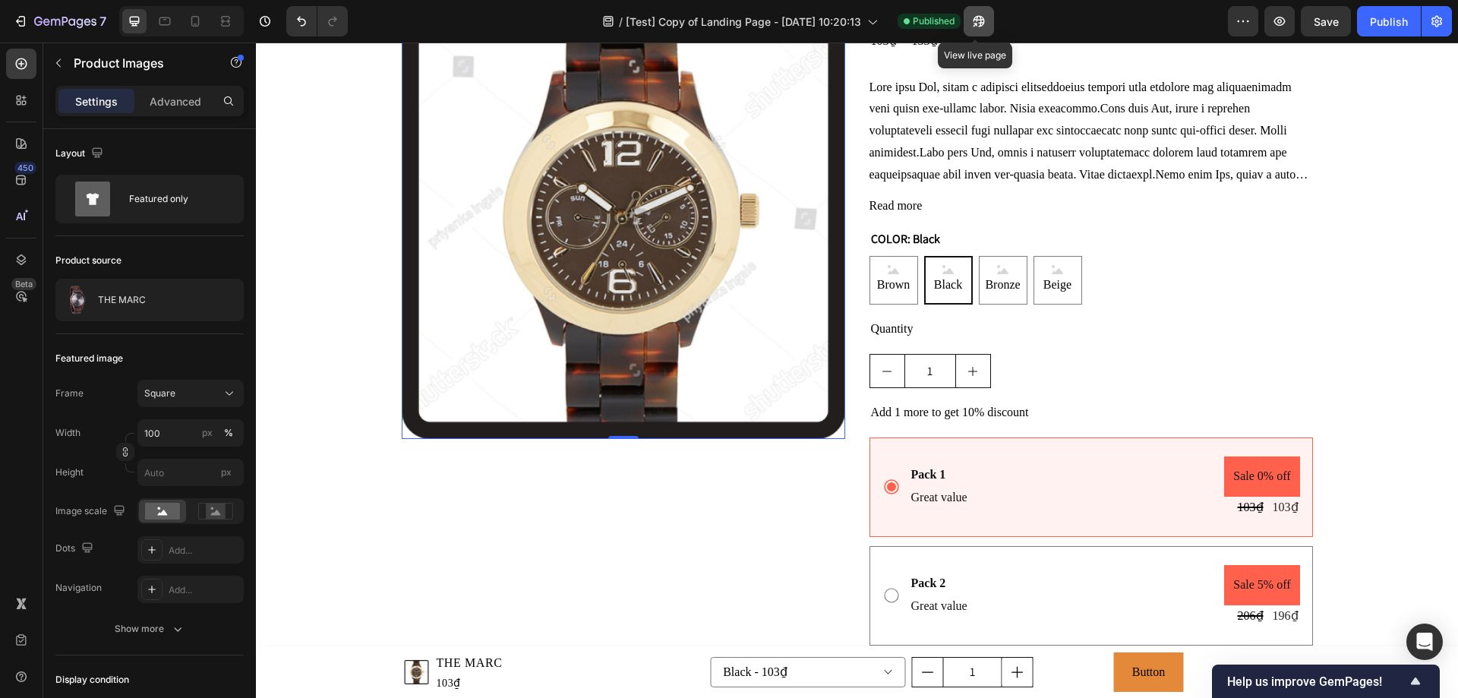
click at [978, 24] on icon "button" at bounding box center [979, 21] width 15 height 15
click at [522, 249] on img at bounding box center [624, 217] width 444 height 444
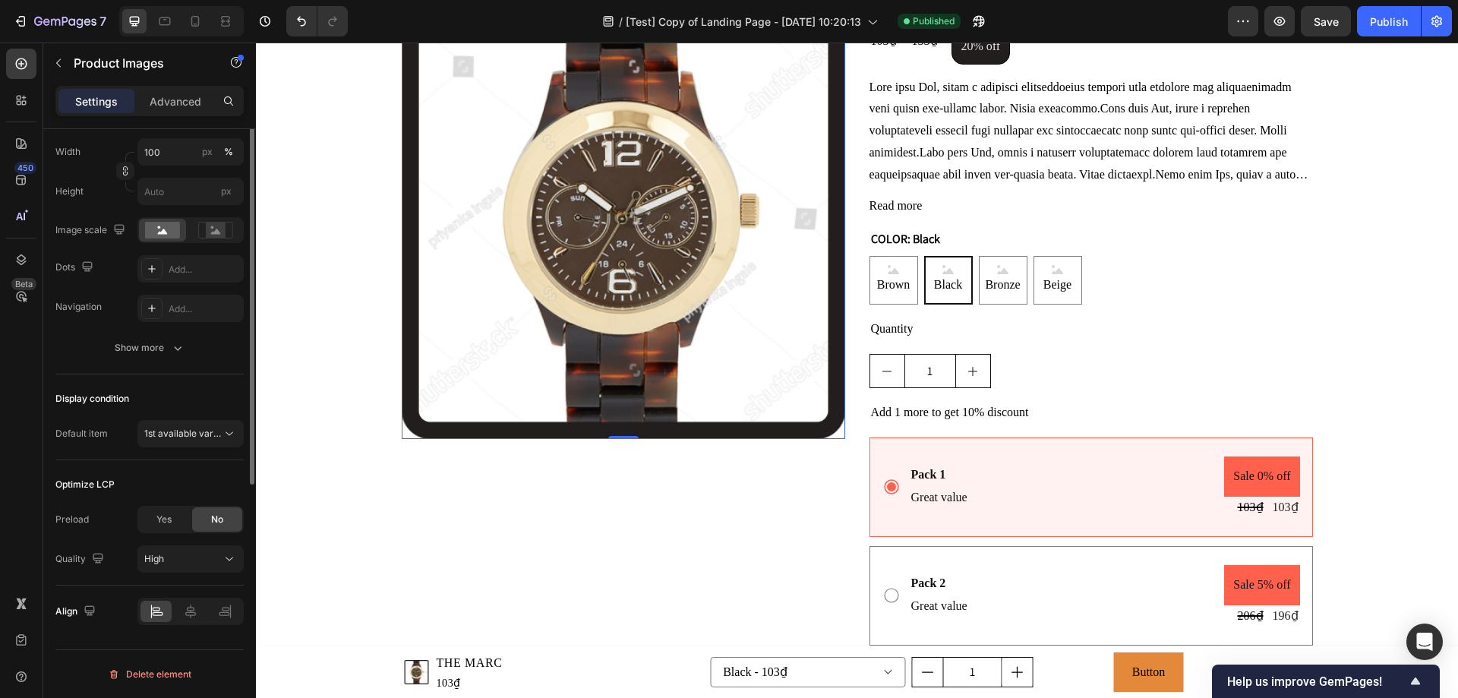
scroll to position [0, 0]
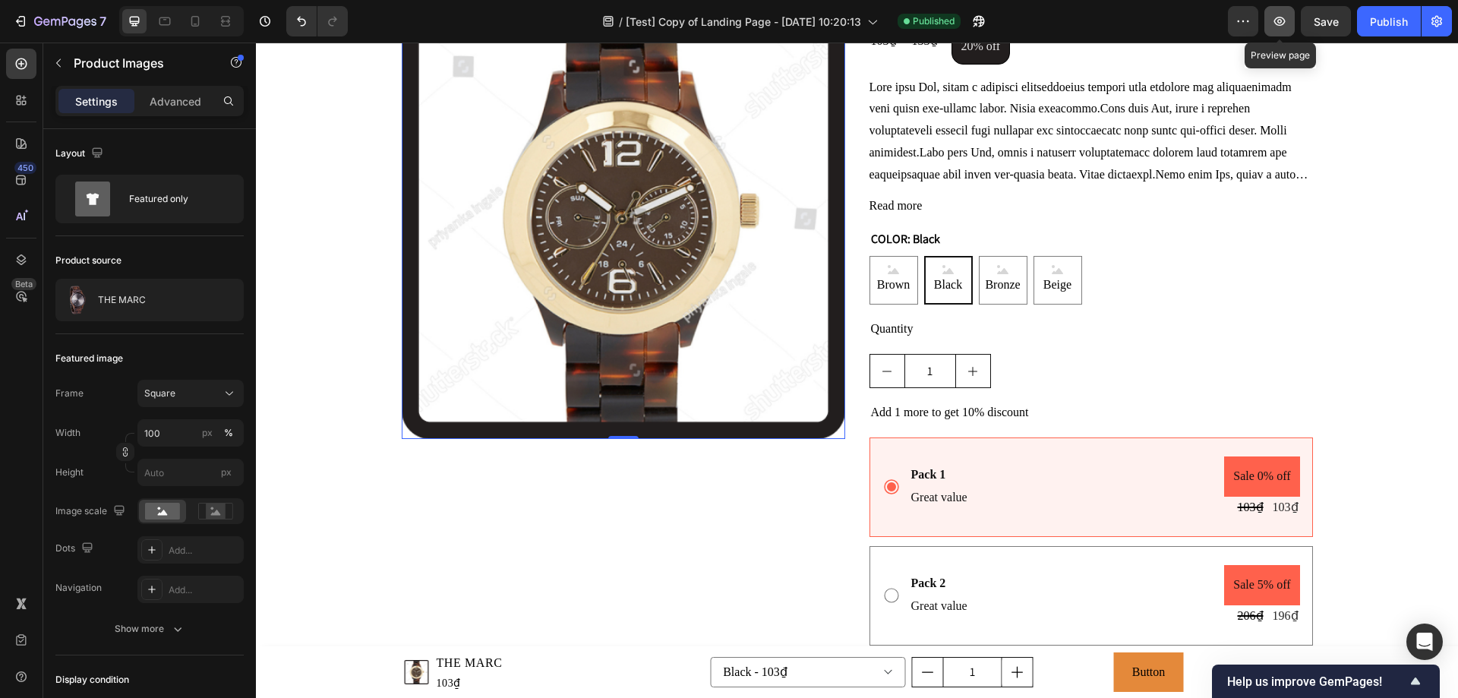
click at [1270, 18] on button "button" at bounding box center [1280, 21] width 30 height 30
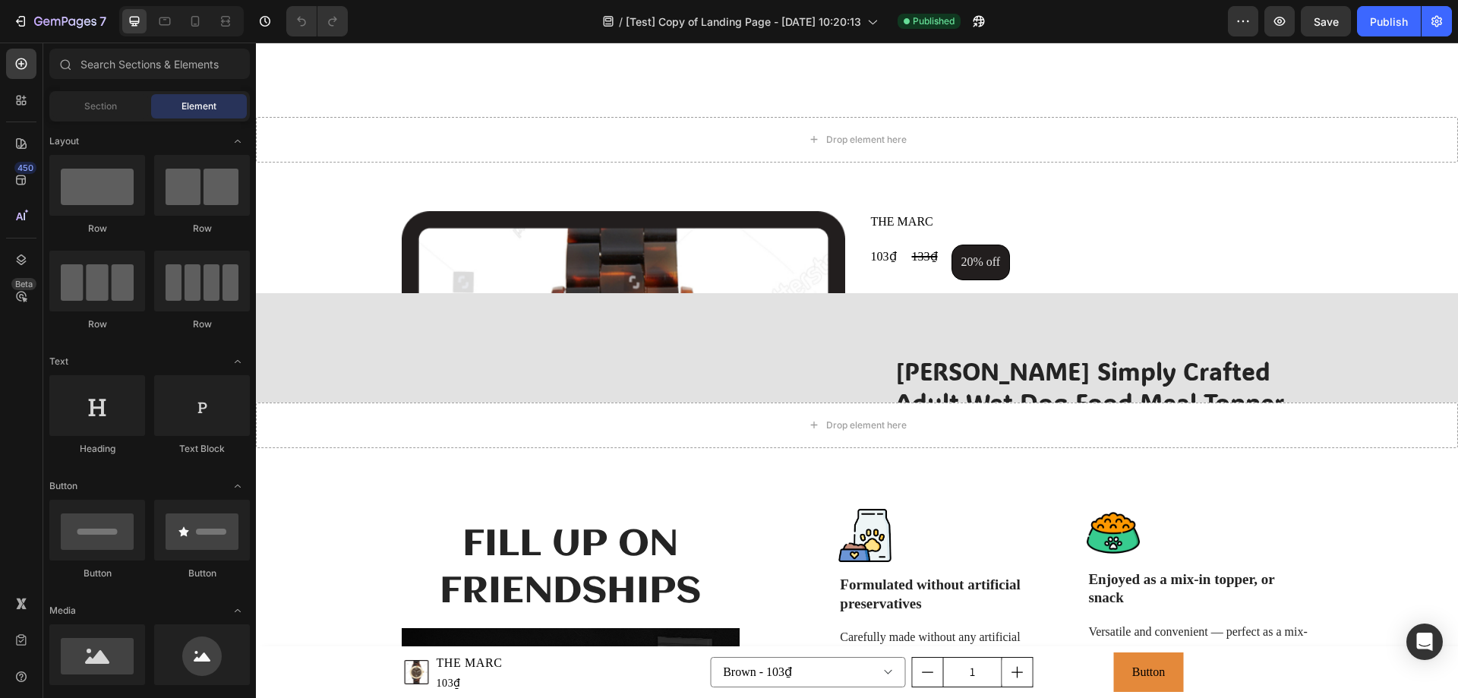
scroll to position [1975, 0]
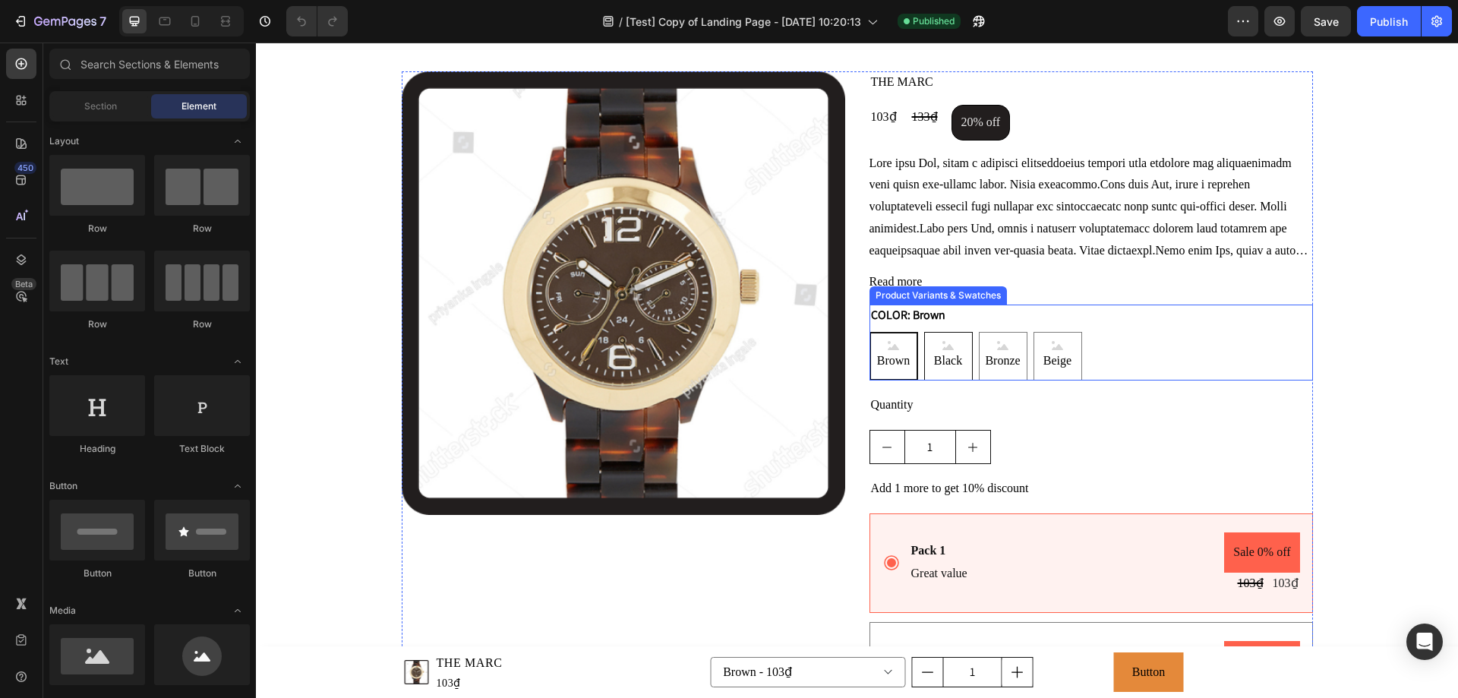
click at [937, 361] on span "Black" at bounding box center [948, 361] width 34 height 22
click at [924, 332] on input "Black Black Black" at bounding box center [924, 331] width 1 height 1
radio input "true"
select select "574917517085115271"
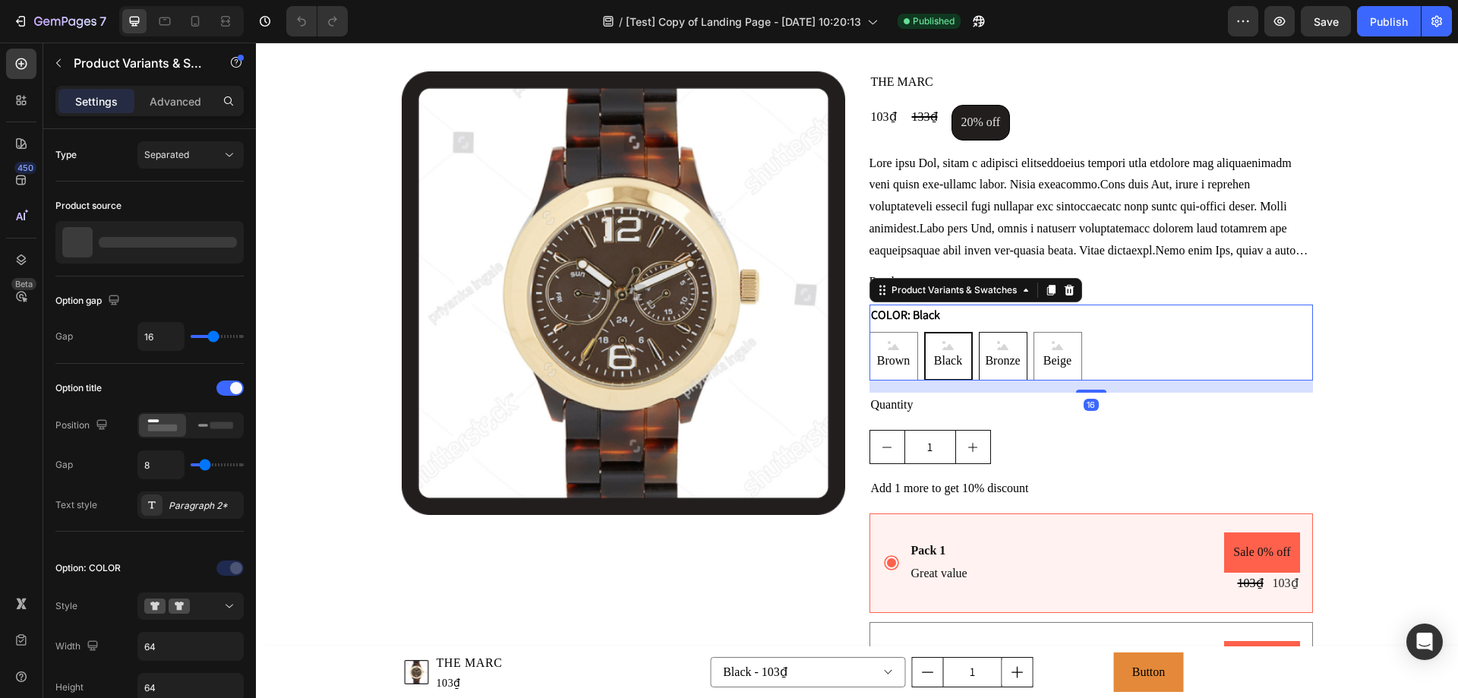
click at [1010, 358] on span "Bronze" at bounding box center [1002, 361] width 41 height 22
click at [979, 332] on input "Bronze Bronze Bronze" at bounding box center [978, 331] width 1 height 1
radio input "true"
select select "574917517085180807"
click at [1074, 358] on div "Beige" at bounding box center [1058, 356] width 49 height 49
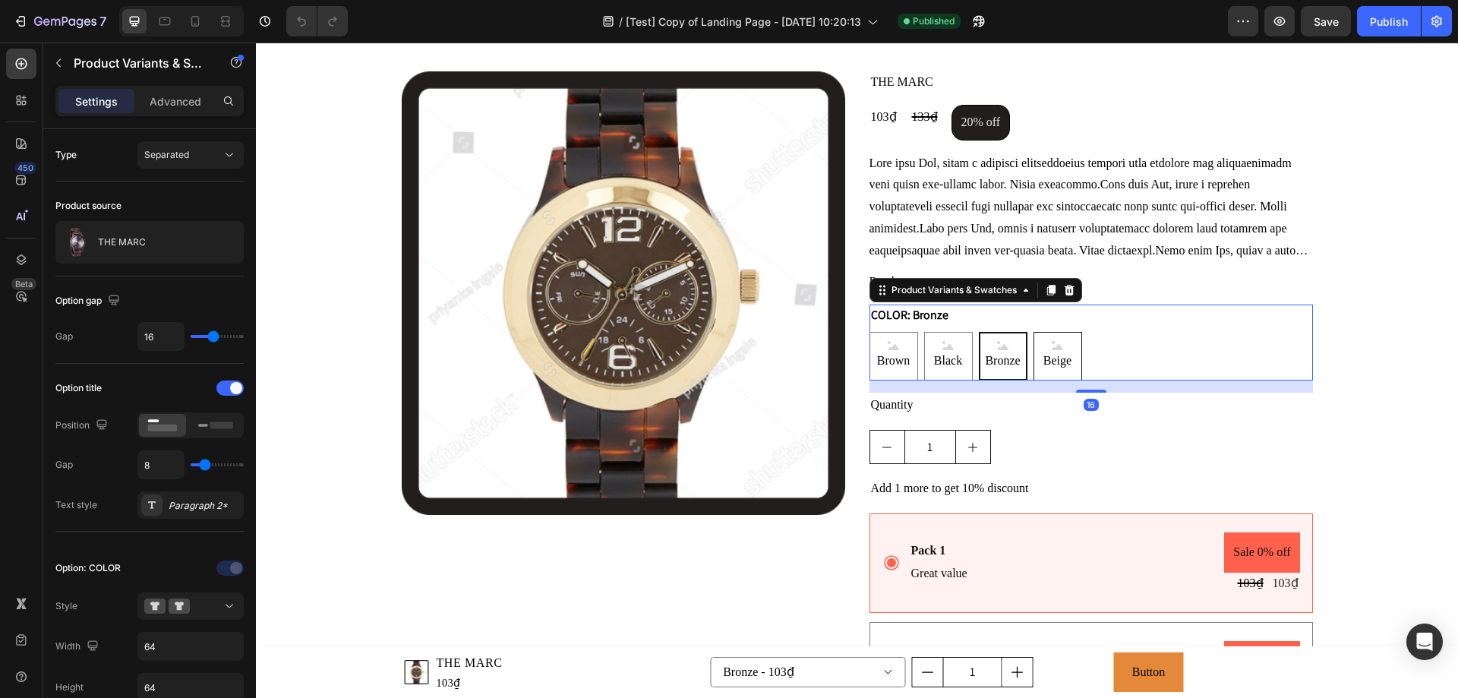
click at [1034, 332] on input "Beige Beige Beige" at bounding box center [1033, 331] width 1 height 1
radio input "true"
select select "574917517085049735"
click at [883, 365] on span "Brown" at bounding box center [894, 361] width 40 height 22
click at [870, 332] on input "Brown Brown Brown" at bounding box center [869, 331] width 1 height 1
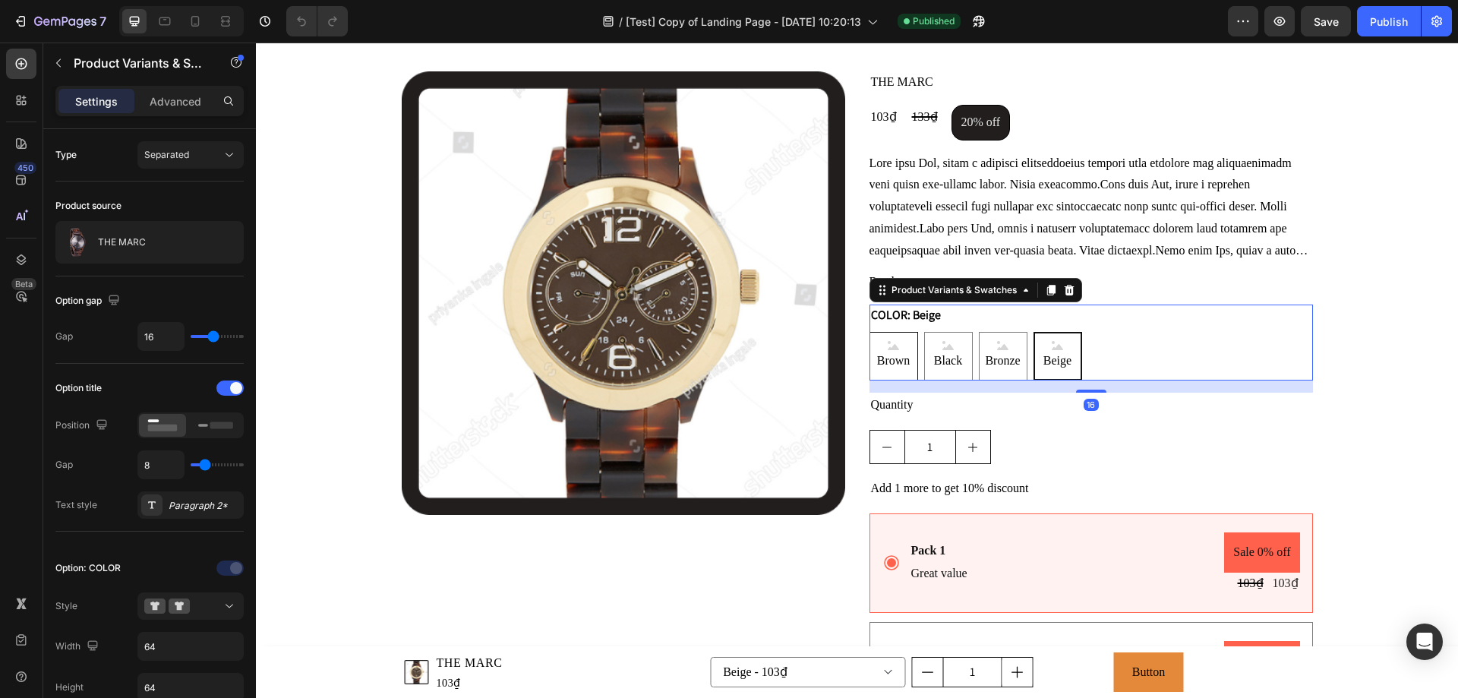
radio input "true"
select select "574917517084984199"
click at [969, 29] on button "button" at bounding box center [979, 21] width 30 height 30
